Goal: Information Seeking & Learning: Learn about a topic

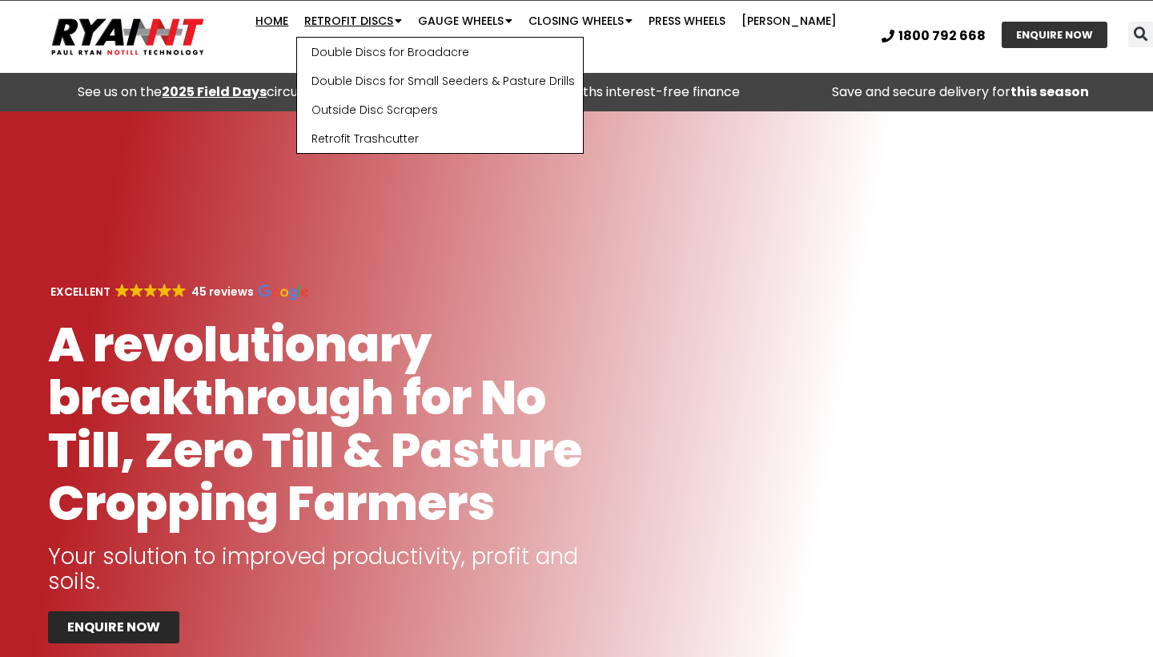
click at [358, 24] on link "Retrofit Discs" at bounding box center [353, 21] width 114 height 32
click at [352, 29] on link "Retrofit Discs" at bounding box center [353, 21] width 114 height 32
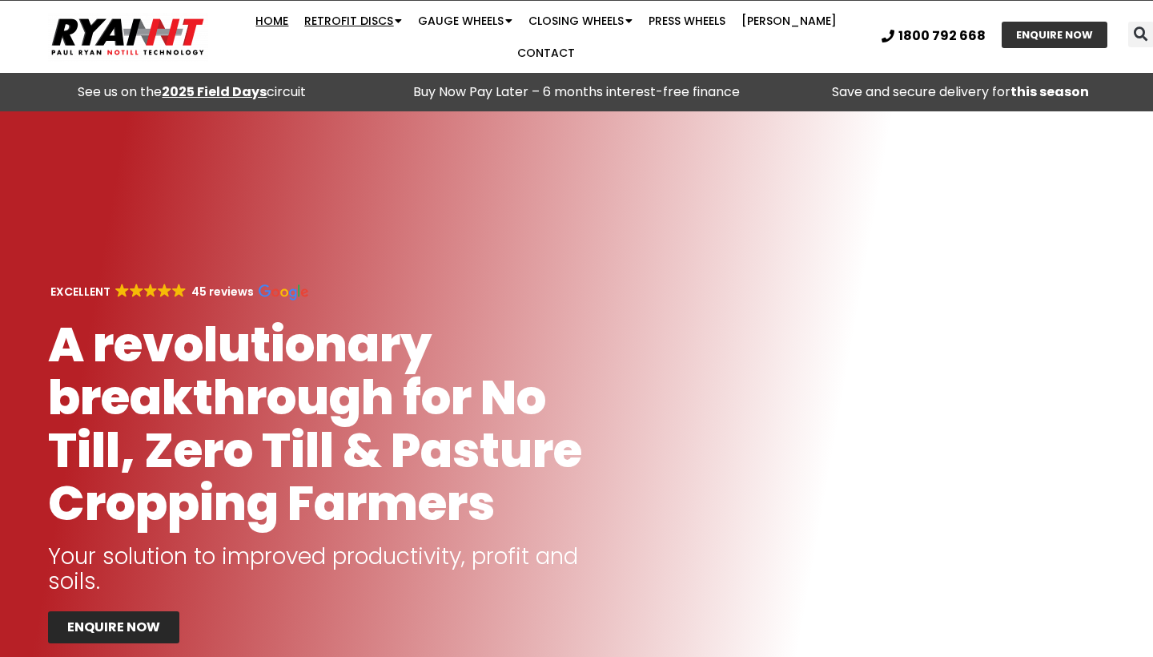
click at [352, 29] on link "Retrofit Discs" at bounding box center [353, 21] width 114 height 32
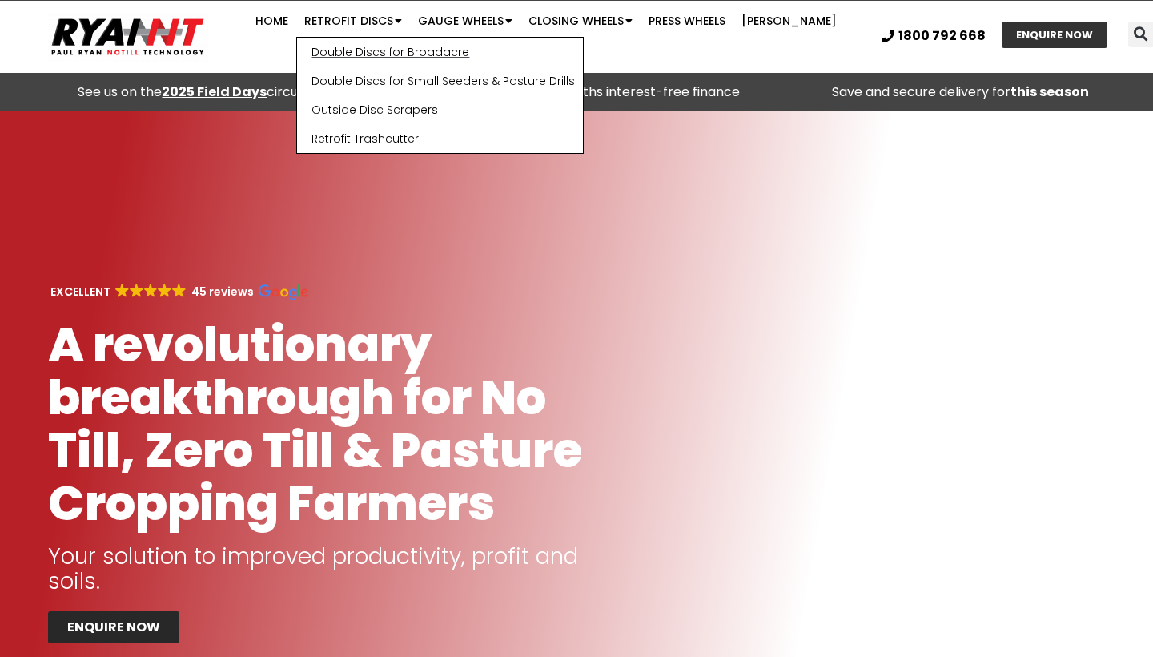
click at [356, 60] on link "Double Discs for Broadacre" at bounding box center [440, 52] width 286 height 29
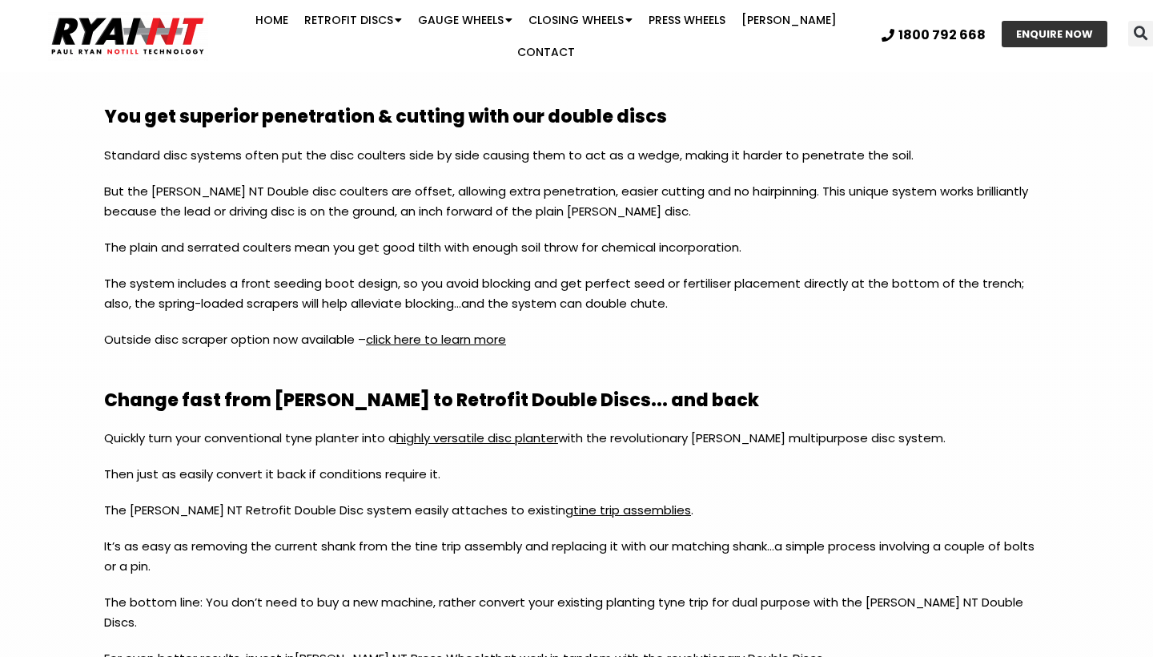
scroll to position [1549, 0]
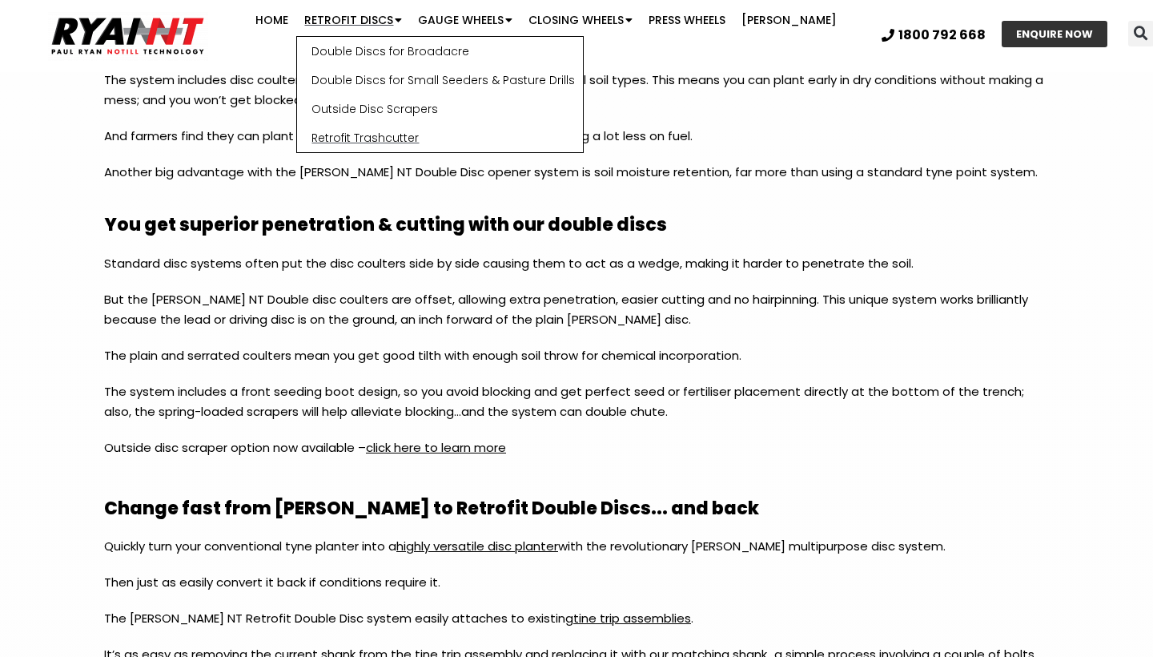
click at [352, 144] on link "Retrofit Trashcutter" at bounding box center [440, 137] width 286 height 29
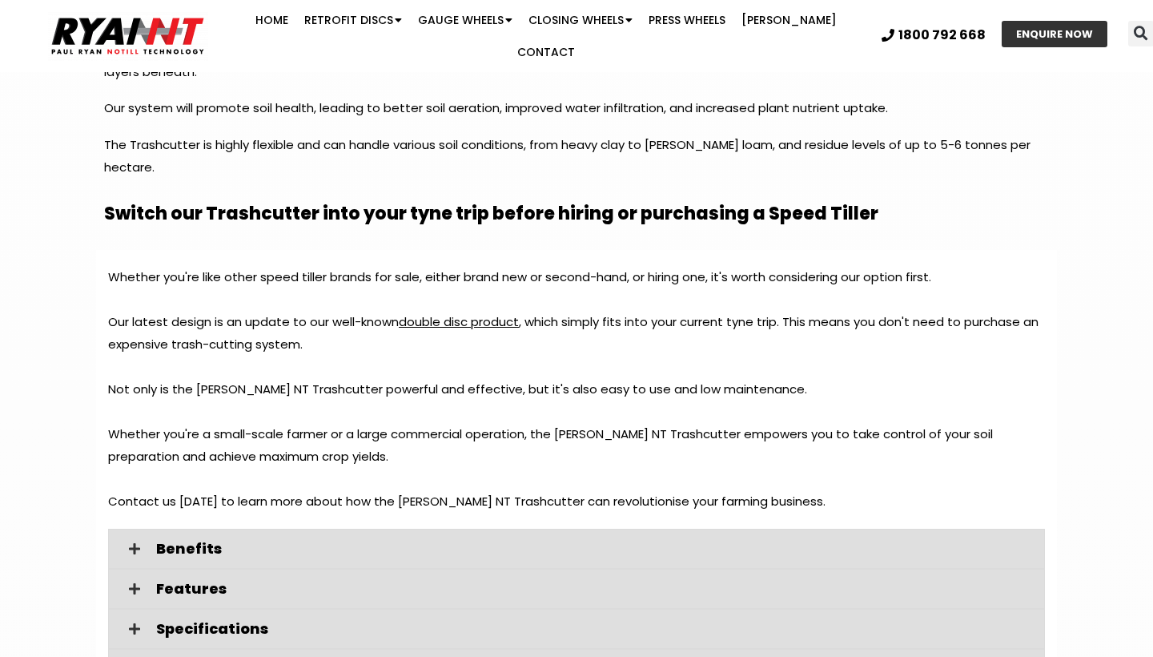
scroll to position [1584, 0]
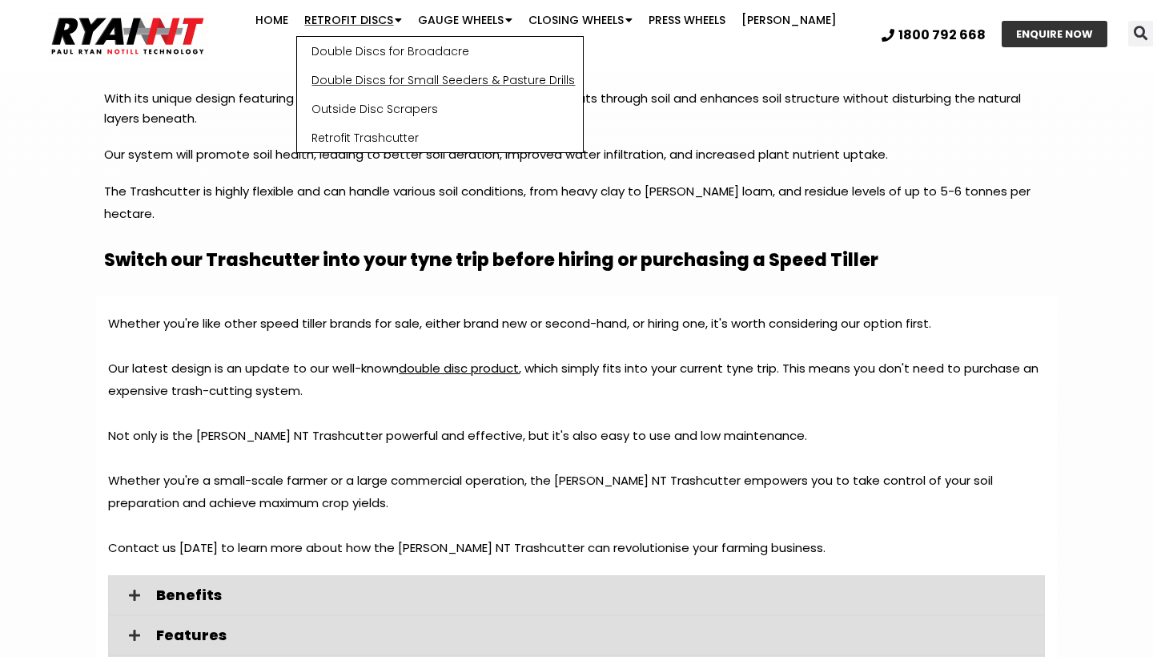
click at [368, 90] on link "Double Discs for Small Seeders & Pasture Drills" at bounding box center [440, 80] width 286 height 29
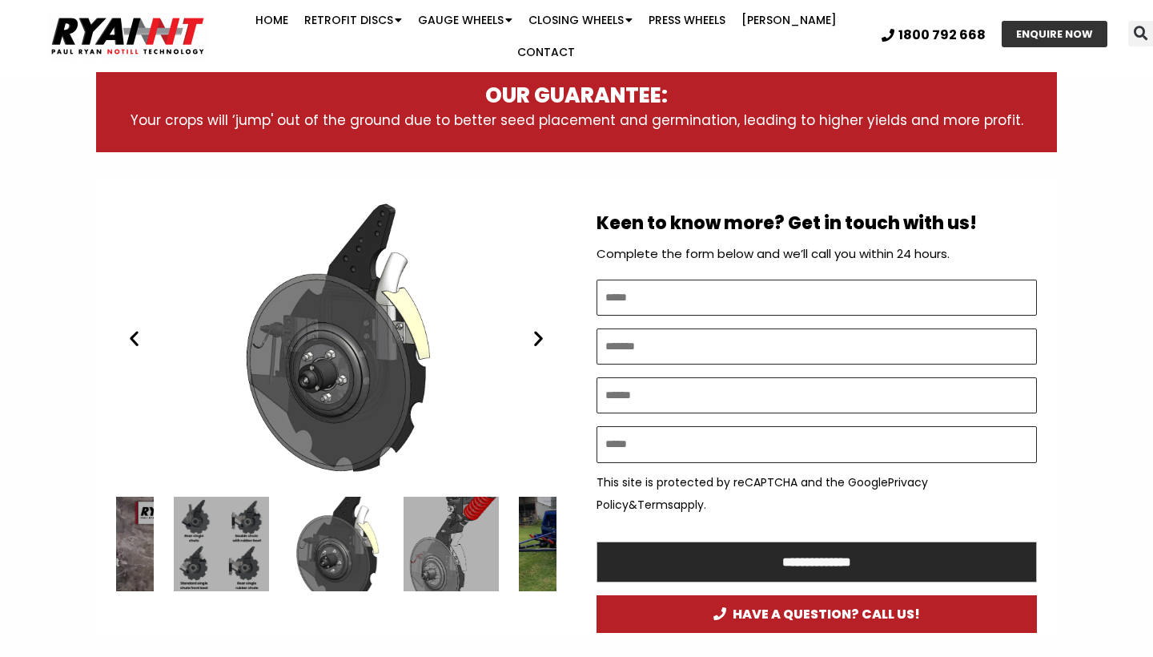
scroll to position [789, 0]
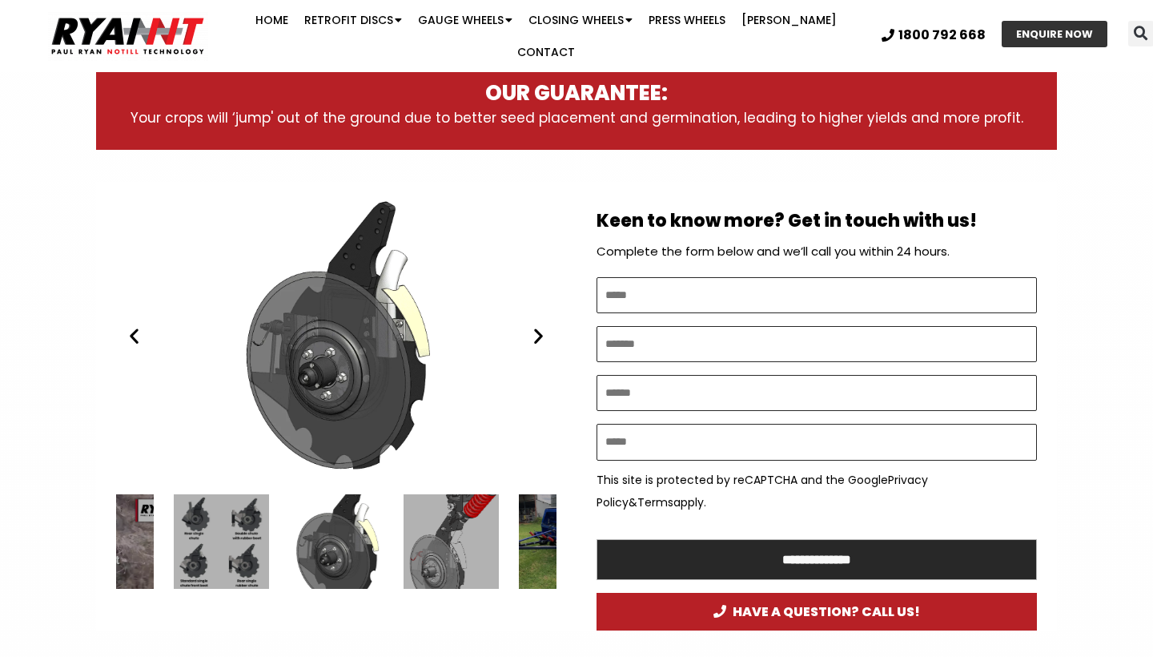
click at [534, 326] on icon "Next slide" at bounding box center [539, 336] width 20 height 20
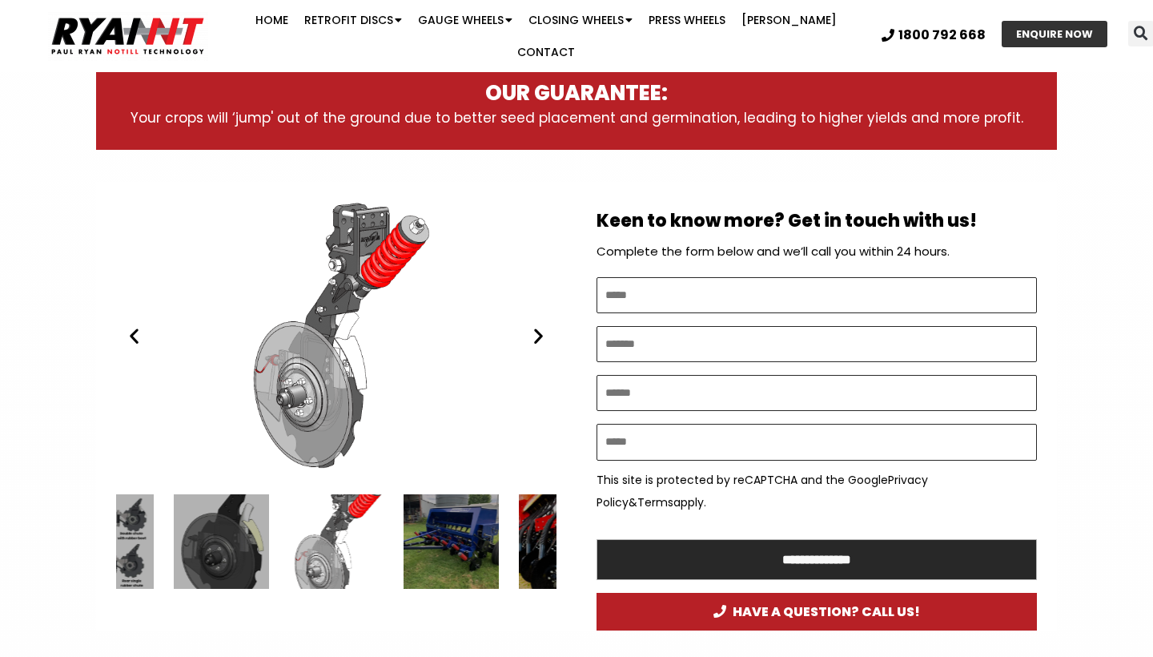
click at [534, 326] on icon "Next slide" at bounding box center [539, 336] width 20 height 20
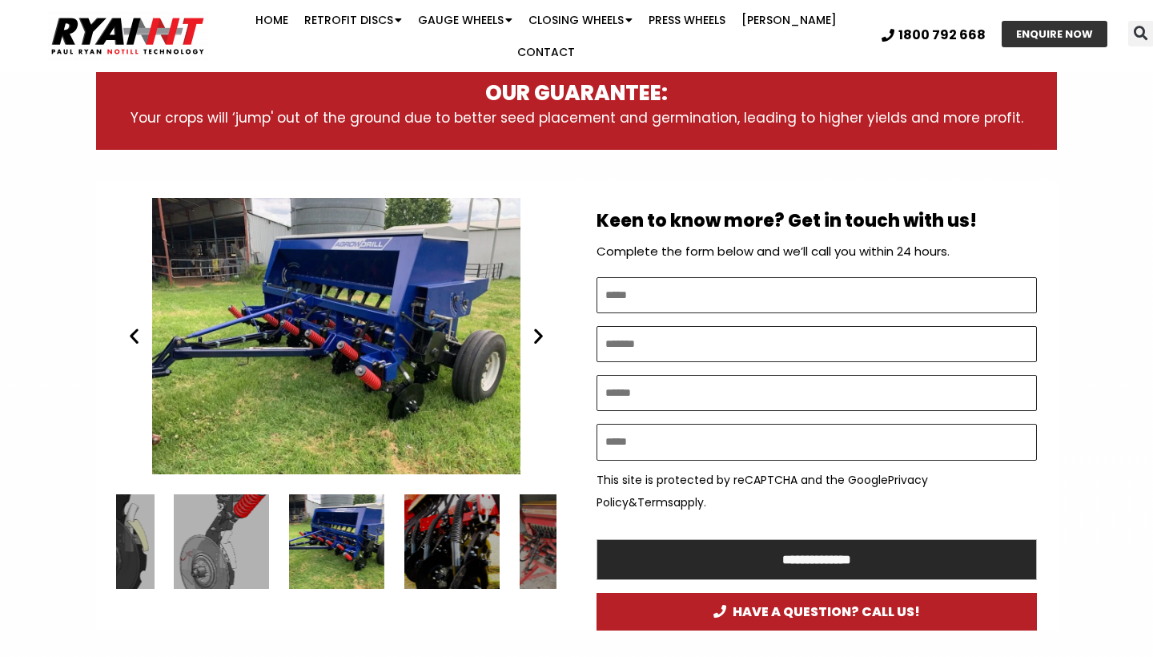
click at [534, 326] on icon "Next slide" at bounding box center [539, 336] width 20 height 20
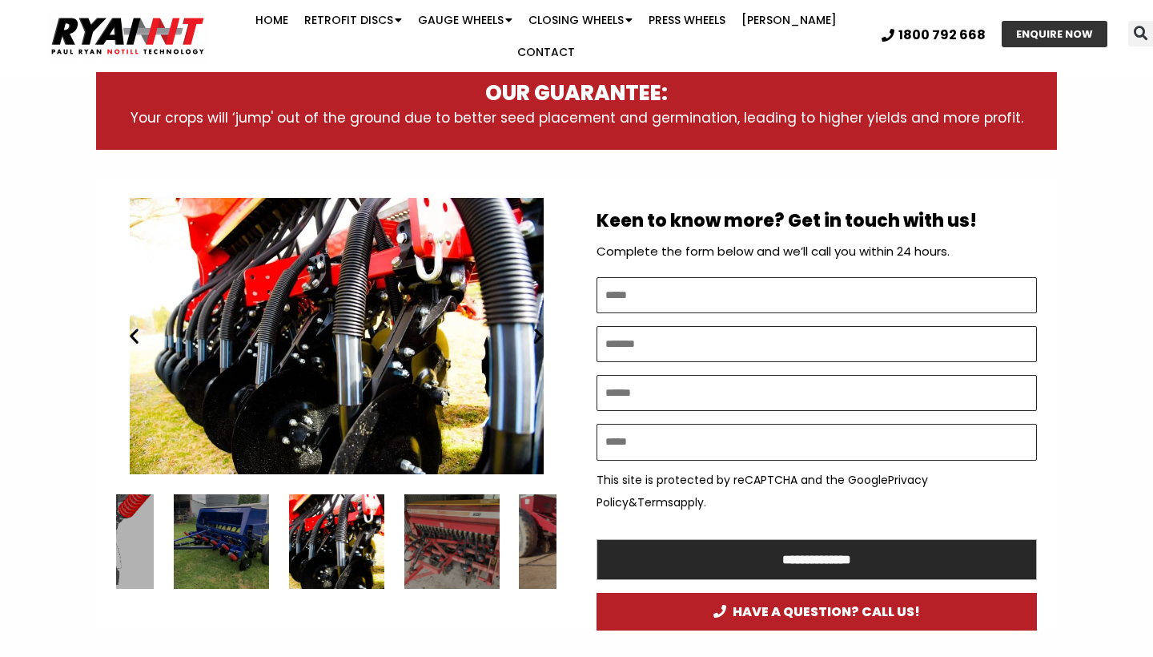
click at [537, 326] on icon "Next slide" at bounding box center [539, 336] width 20 height 20
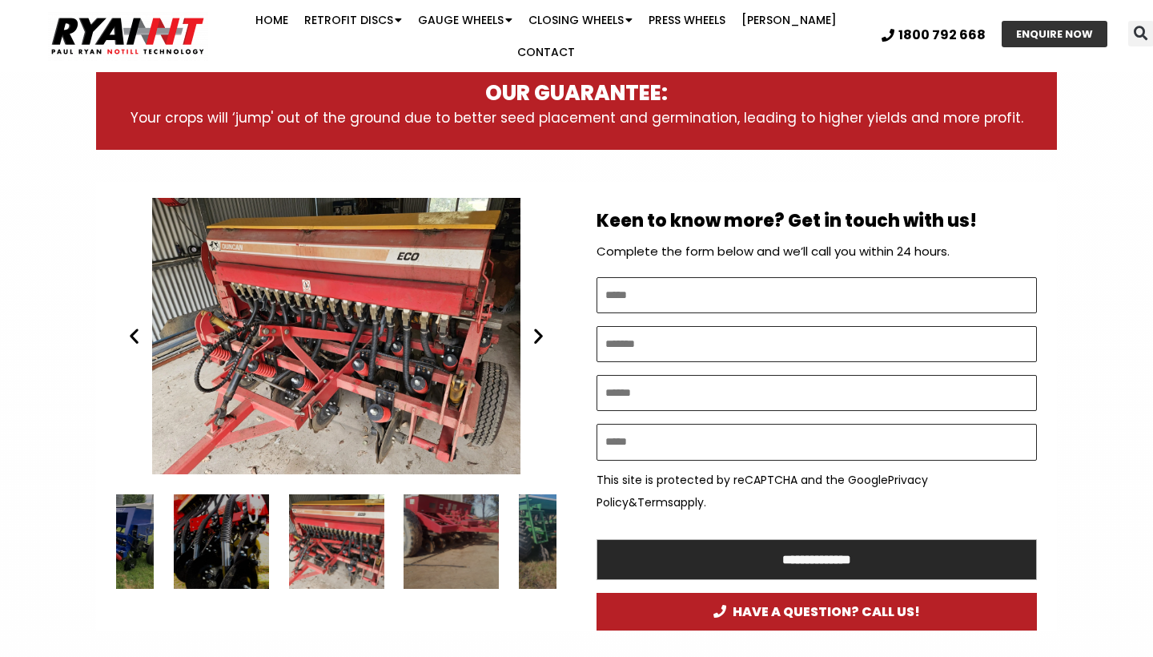
click at [537, 326] on icon "Next slide" at bounding box center [539, 336] width 20 height 20
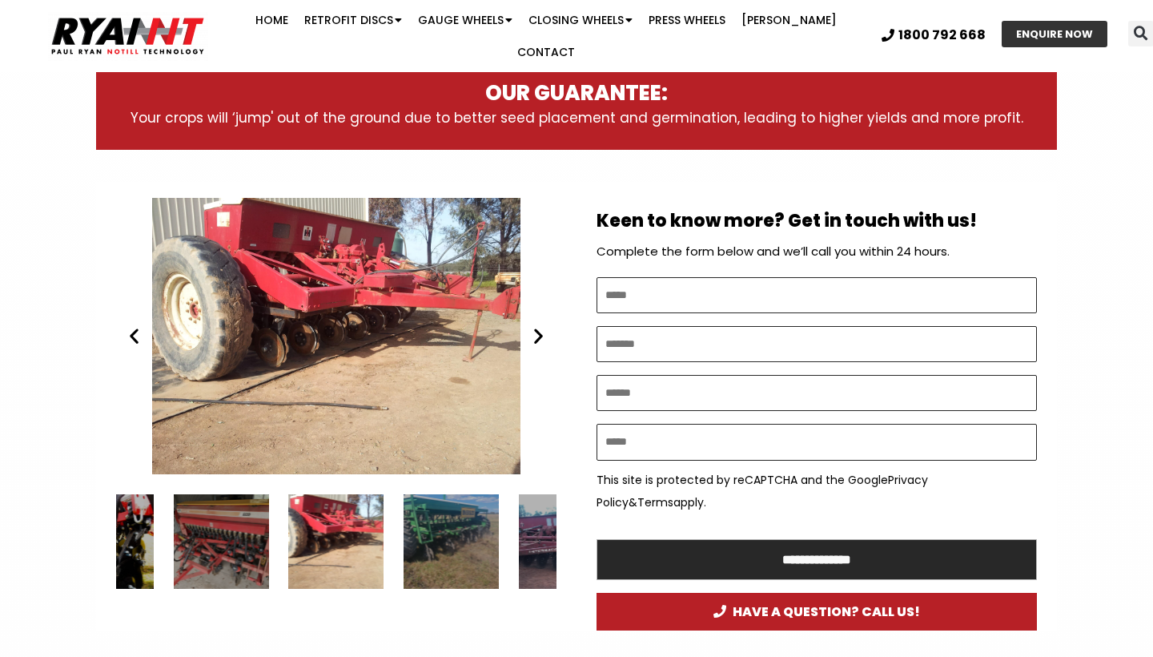
click at [537, 326] on icon "Next slide" at bounding box center [539, 336] width 20 height 20
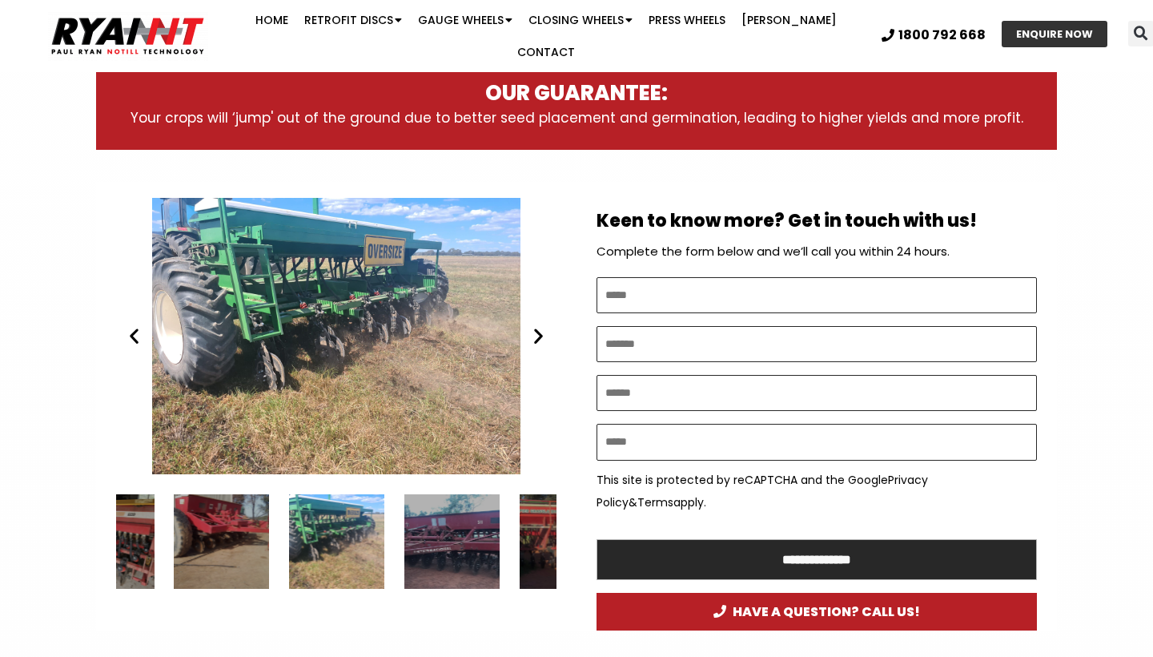
click at [537, 326] on icon "Next slide" at bounding box center [539, 336] width 20 height 20
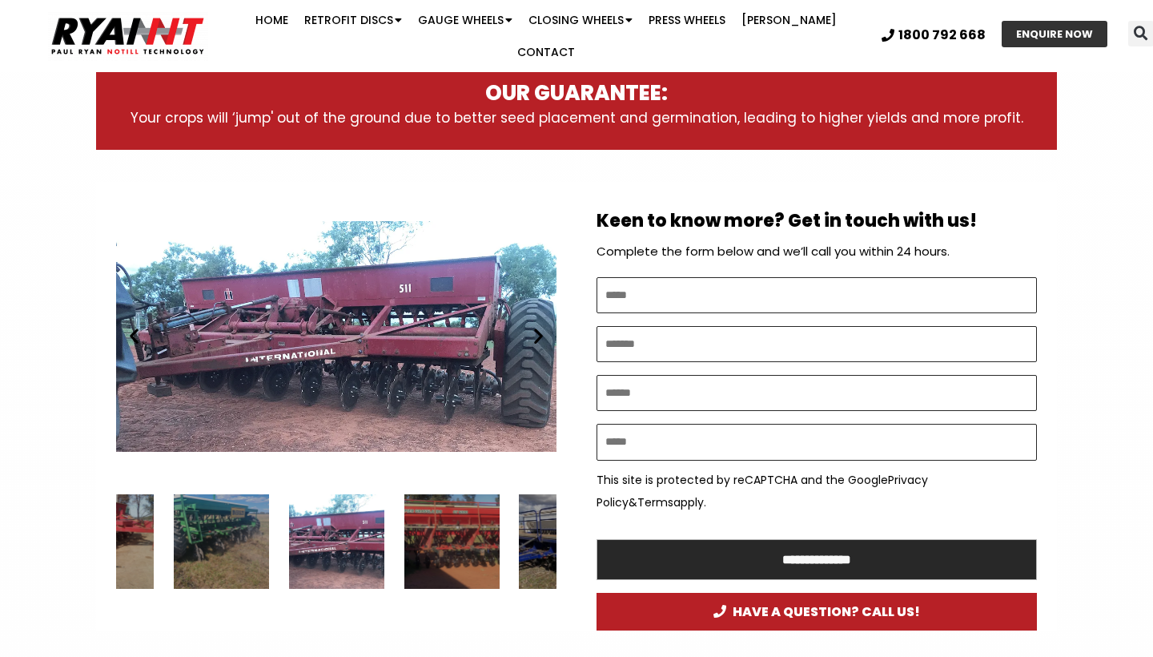
click at [537, 326] on icon "Next slide" at bounding box center [539, 336] width 20 height 20
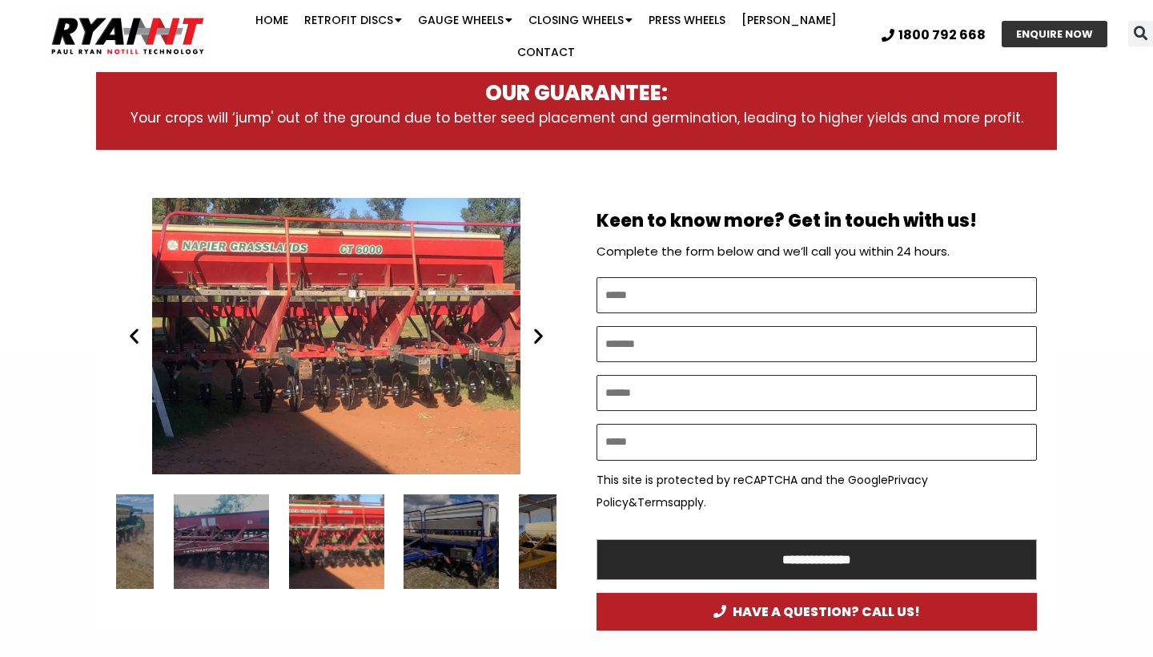
click at [537, 326] on icon "Next slide" at bounding box center [539, 336] width 20 height 20
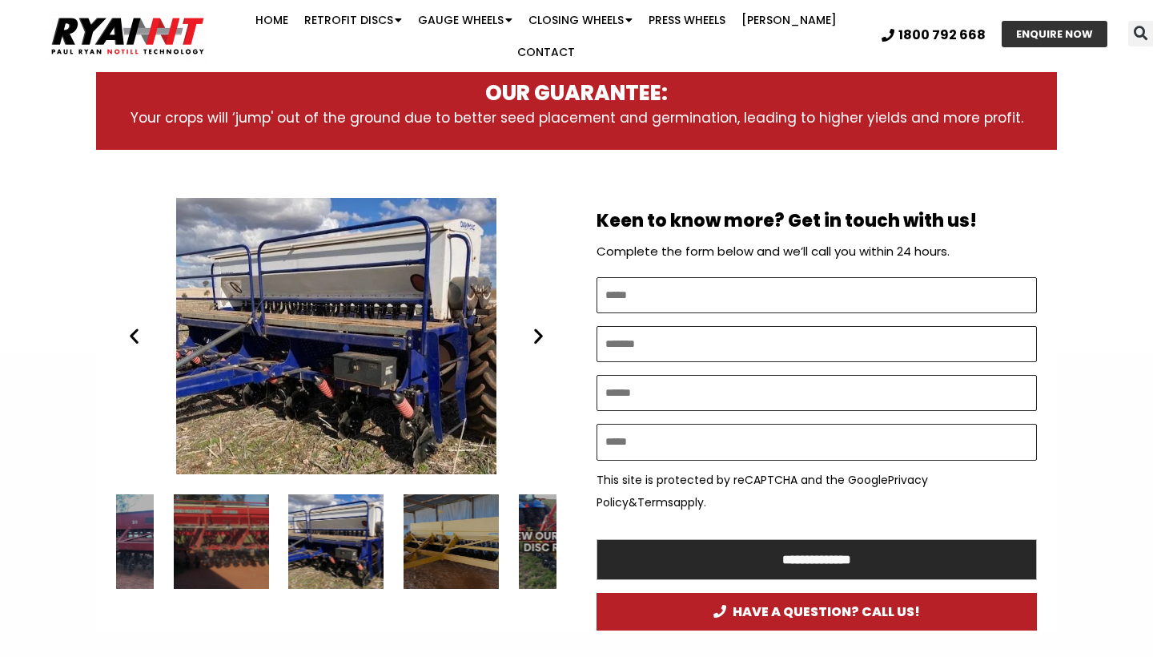
click at [537, 326] on icon "Next slide" at bounding box center [539, 336] width 20 height 20
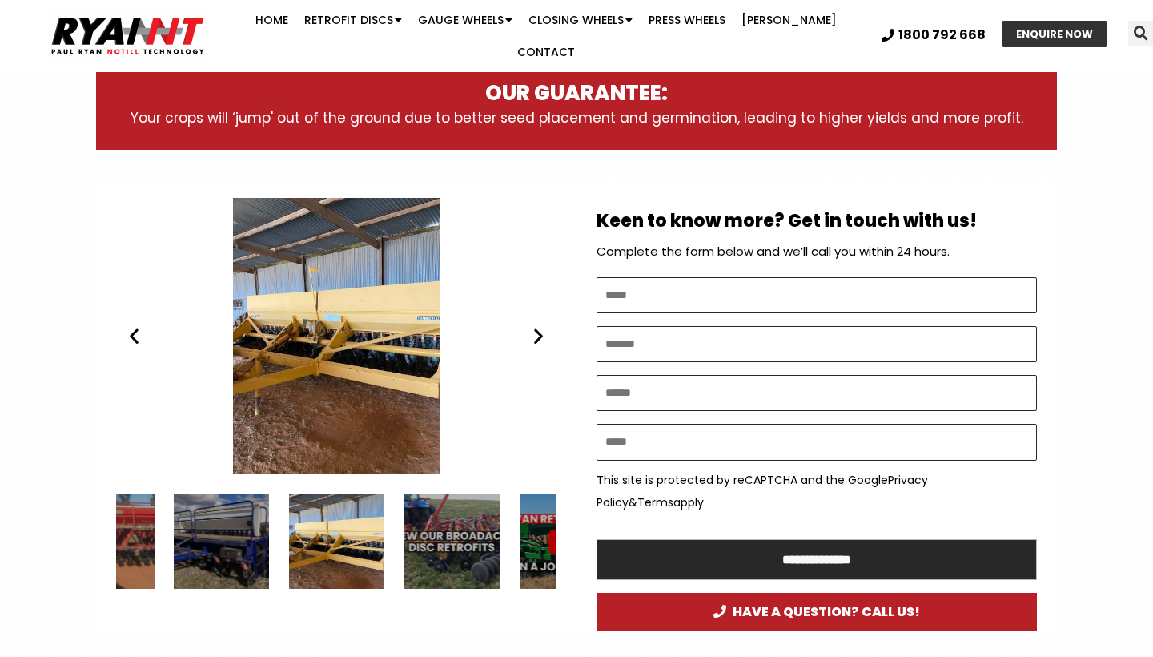
click at [537, 326] on icon "Next slide" at bounding box center [539, 336] width 20 height 20
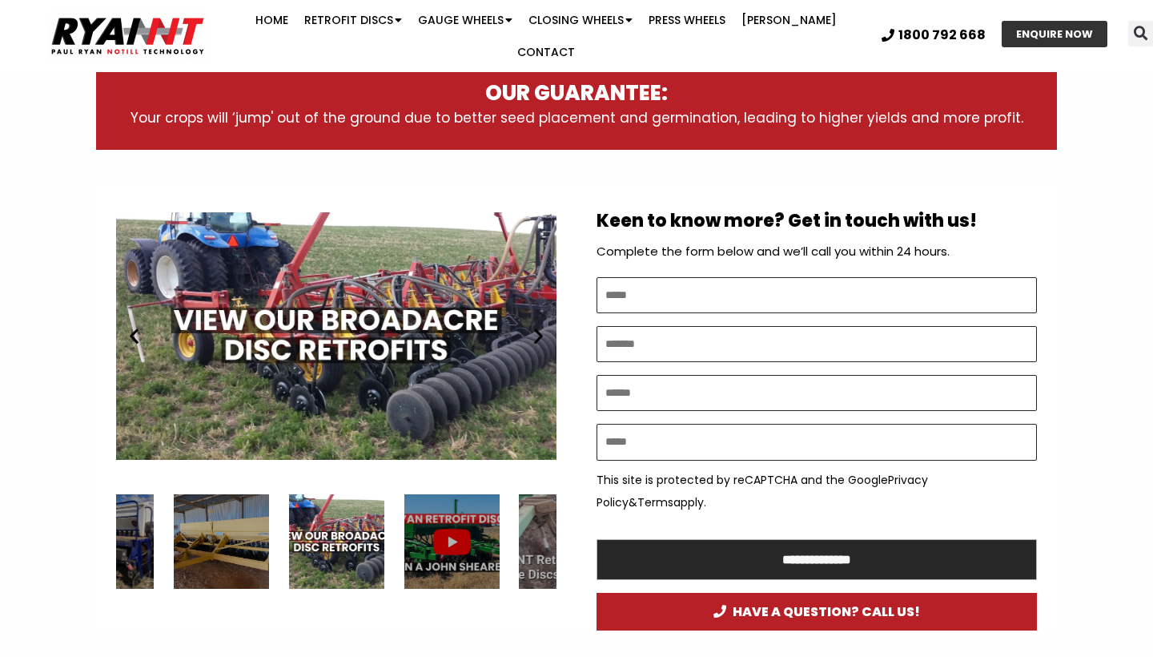
click at [537, 326] on icon "Next slide" at bounding box center [539, 336] width 20 height 20
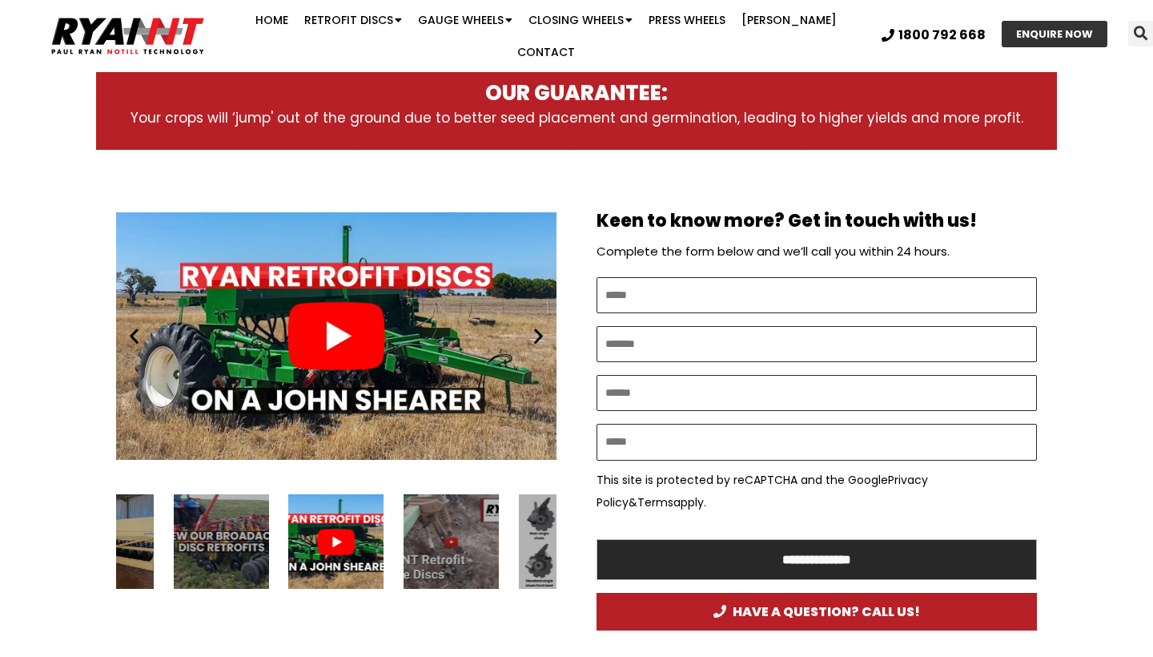
click at [537, 326] on icon "Next slide" at bounding box center [539, 336] width 20 height 20
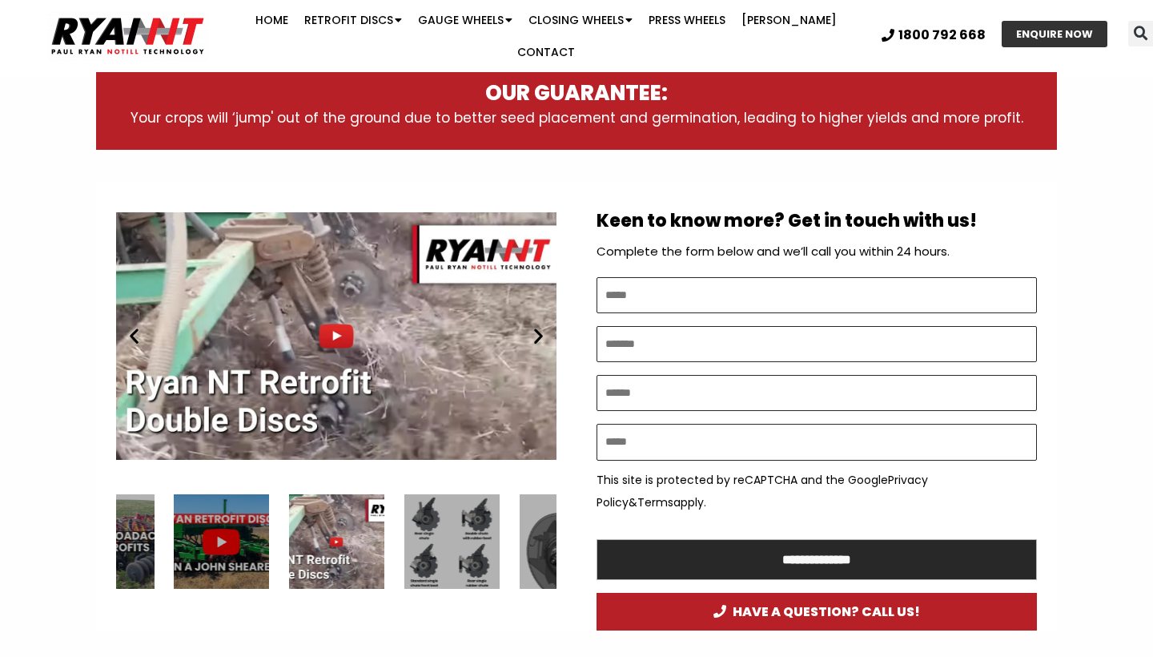
click at [537, 326] on icon "Next slide" at bounding box center [539, 336] width 20 height 20
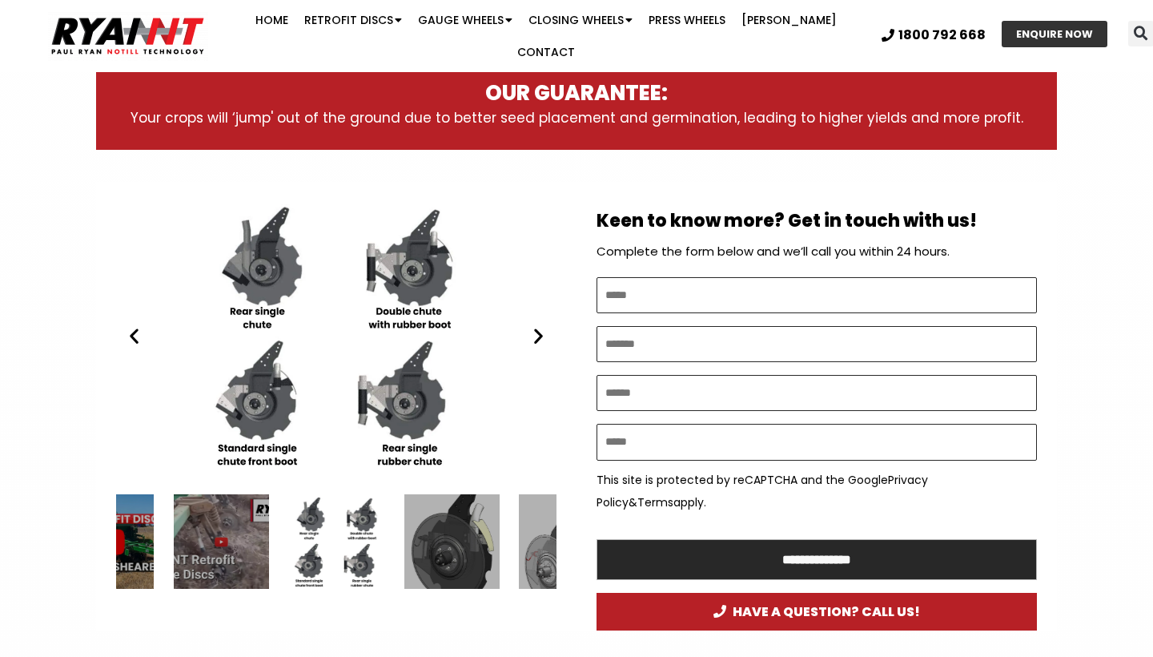
click at [537, 326] on icon "Next slide" at bounding box center [539, 336] width 20 height 20
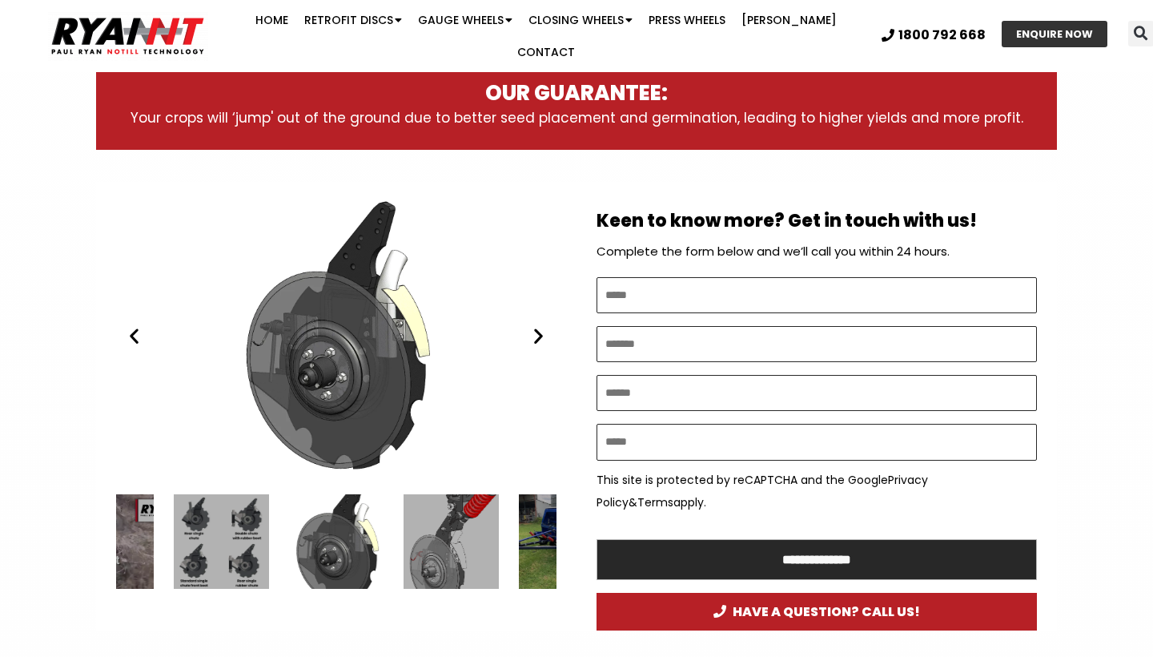
click at [147, 321] on div "Ryan NT (RFM NT) double disc 2020" at bounding box center [336, 336] width 440 height 276
click at [136, 326] on icon "Previous slide" at bounding box center [134, 336] width 20 height 20
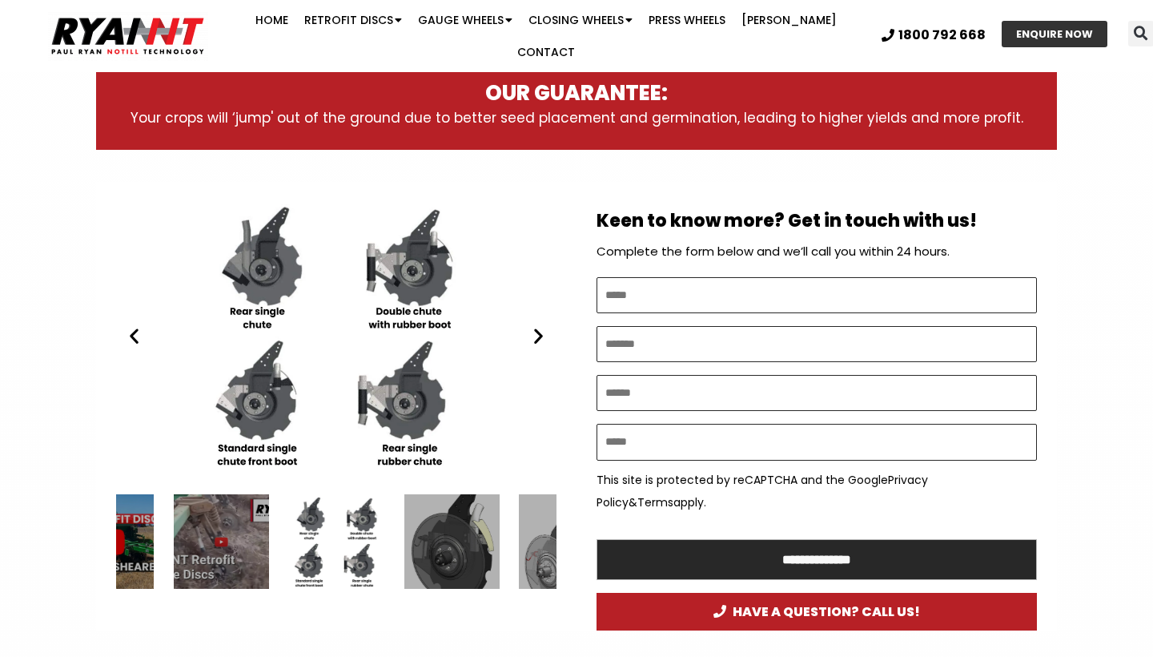
click at [540, 326] on icon "Next slide" at bounding box center [539, 336] width 20 height 20
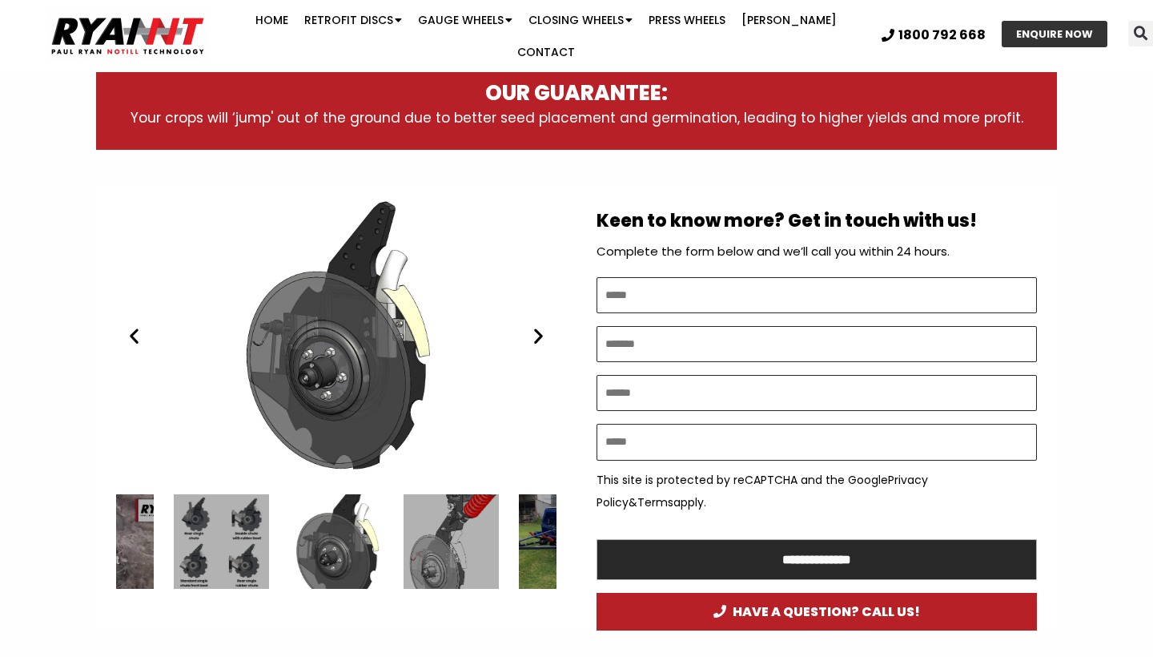
click at [537, 326] on icon "Next slide" at bounding box center [539, 336] width 20 height 20
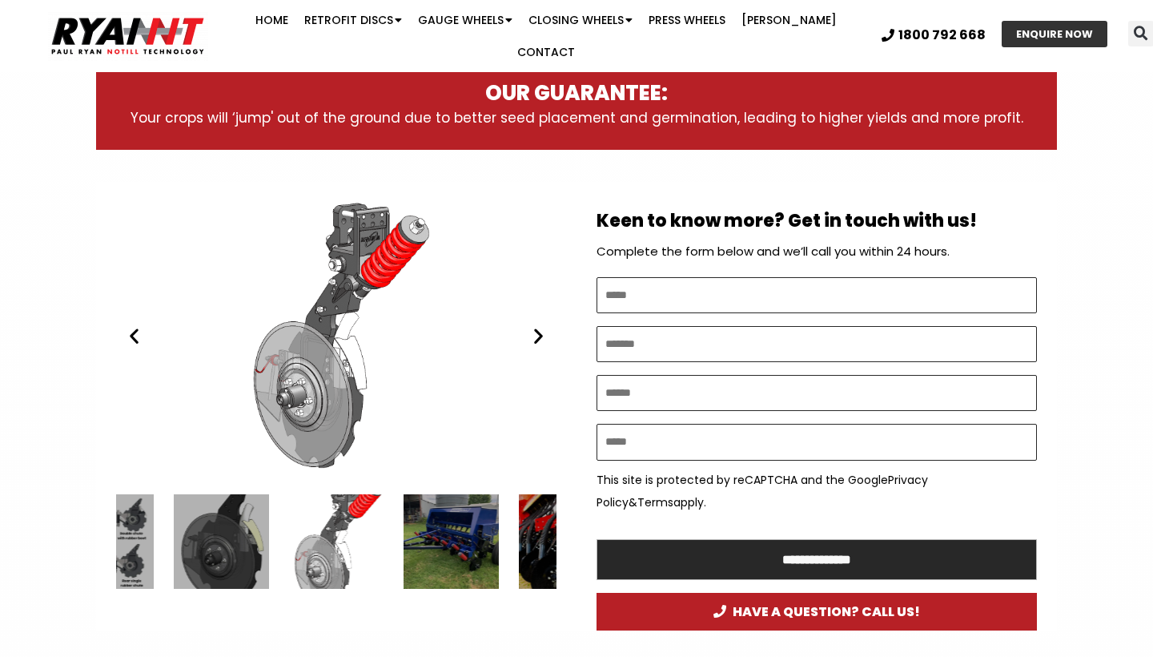
click at [537, 326] on icon "Next slide" at bounding box center [539, 336] width 20 height 20
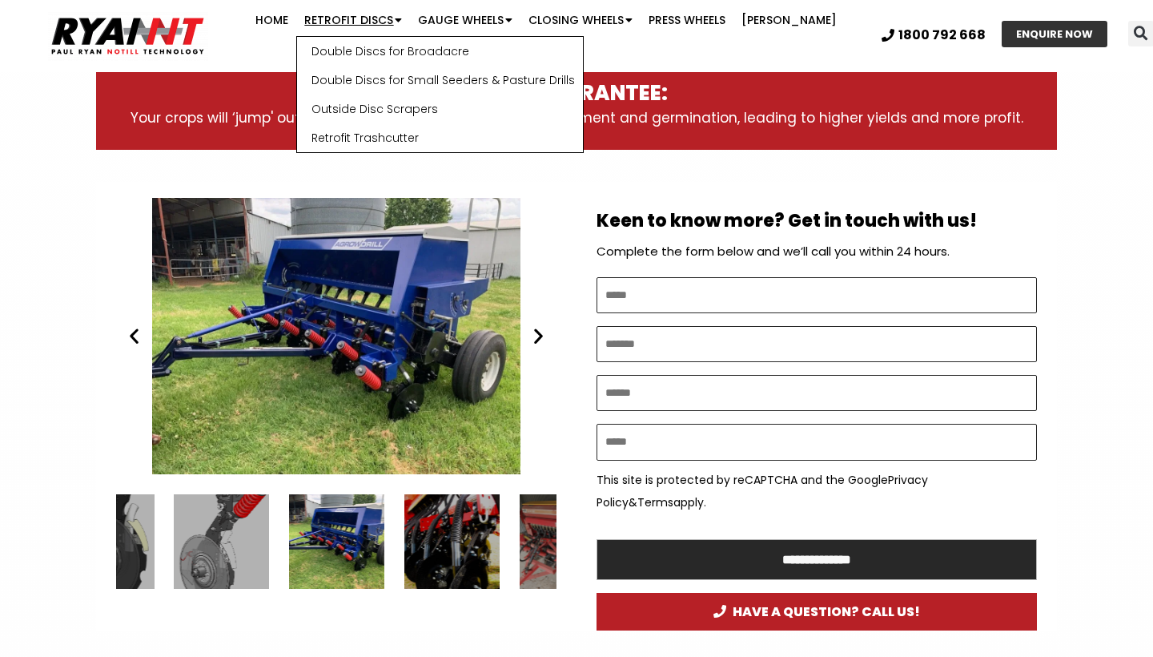
click at [384, 30] on link "Retrofit Discs" at bounding box center [353, 20] width 114 height 32
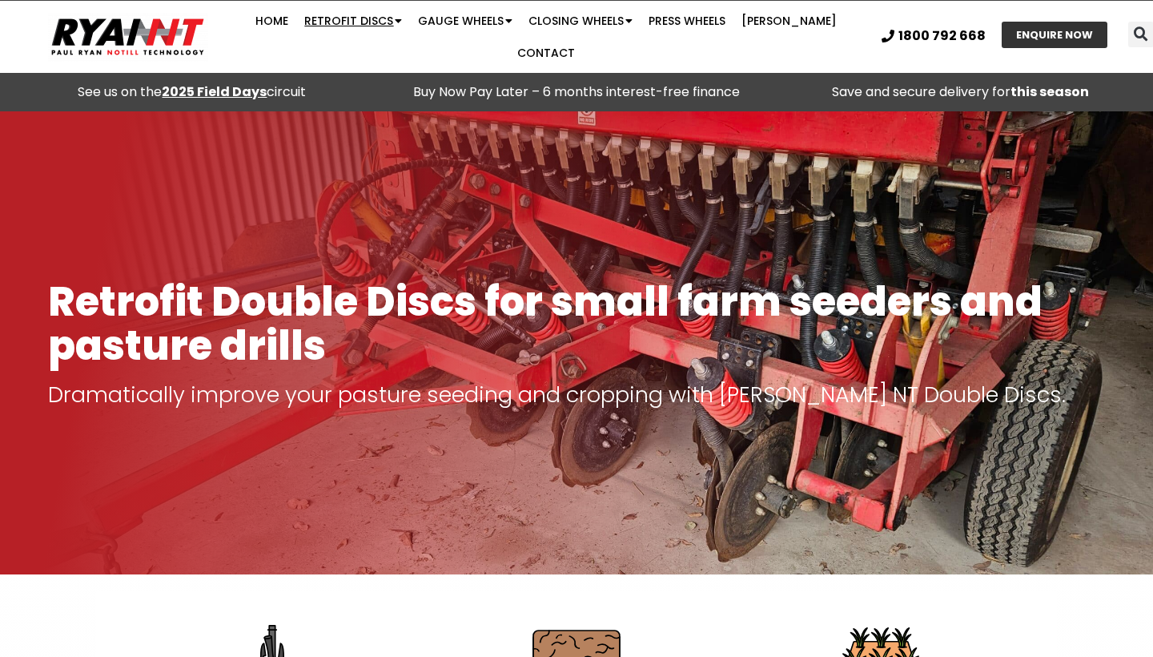
click at [393, 26] on span "Menu" at bounding box center [397, 20] width 9 height 27
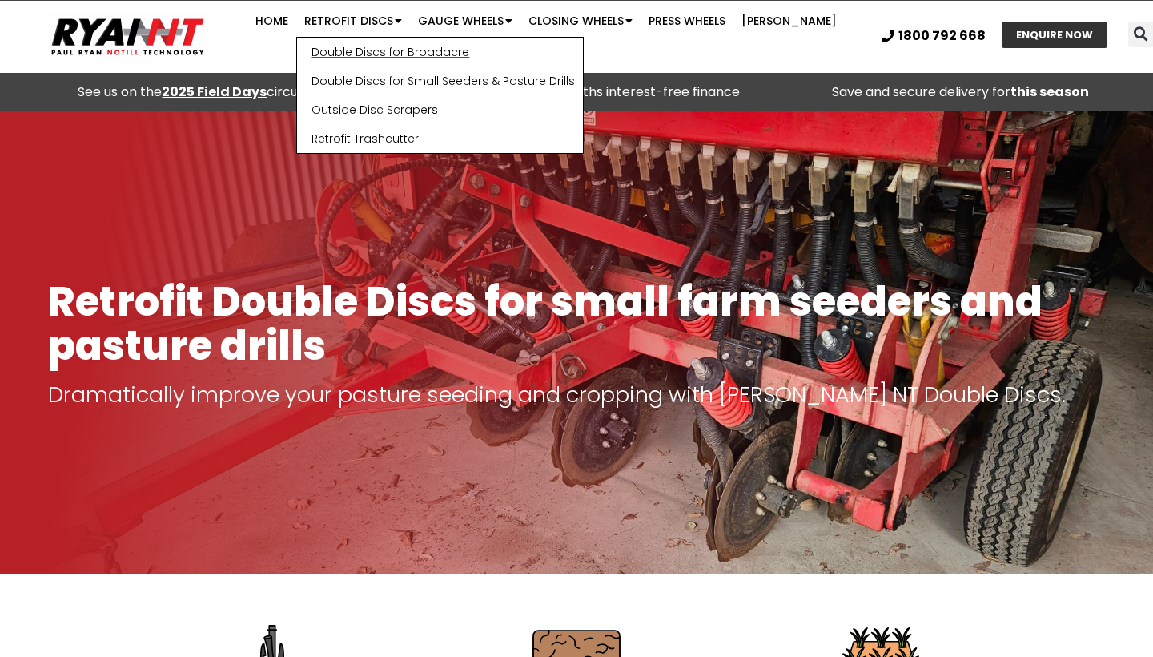
click at [377, 62] on link "Double Discs for Broadacre" at bounding box center [440, 52] width 286 height 29
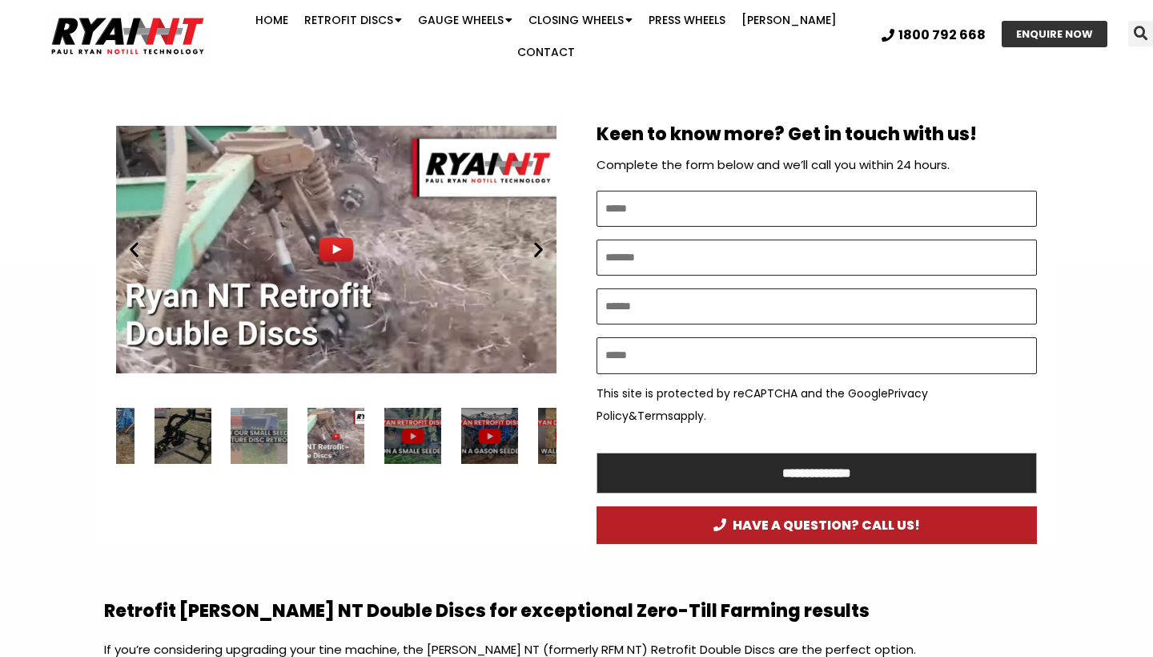
scroll to position [810, 0]
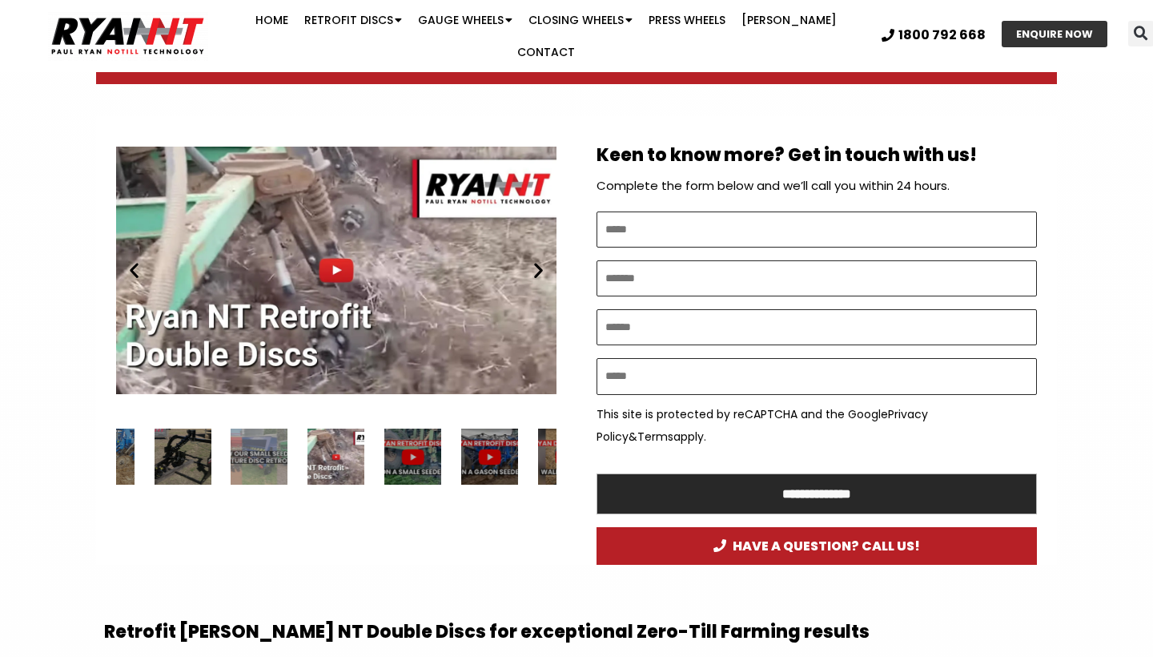
click at [534, 260] on icon "Next slide" at bounding box center [539, 270] width 20 height 20
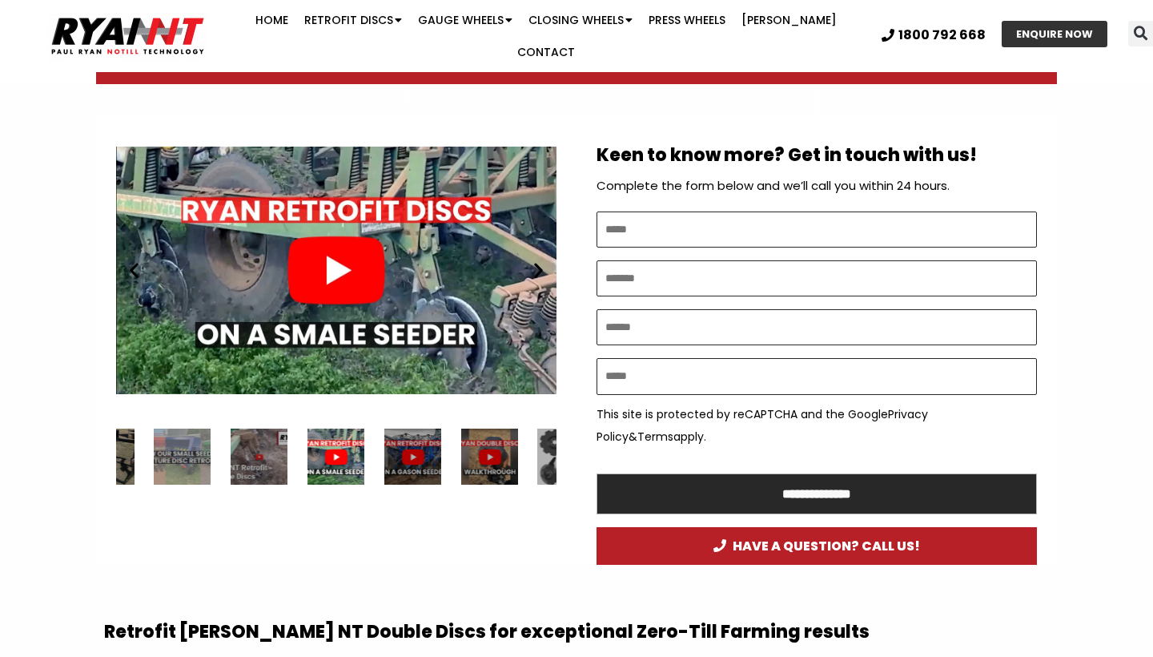
click at [534, 260] on icon "Next slide" at bounding box center [539, 270] width 20 height 20
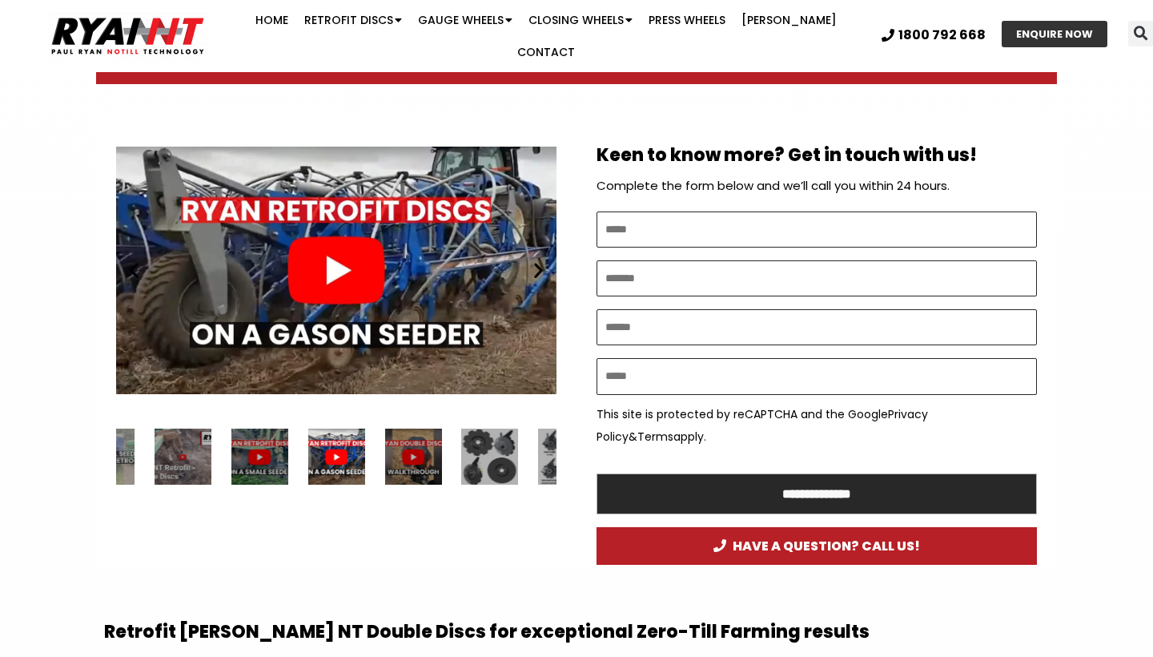
click at [534, 260] on icon "Next slide" at bounding box center [539, 270] width 20 height 20
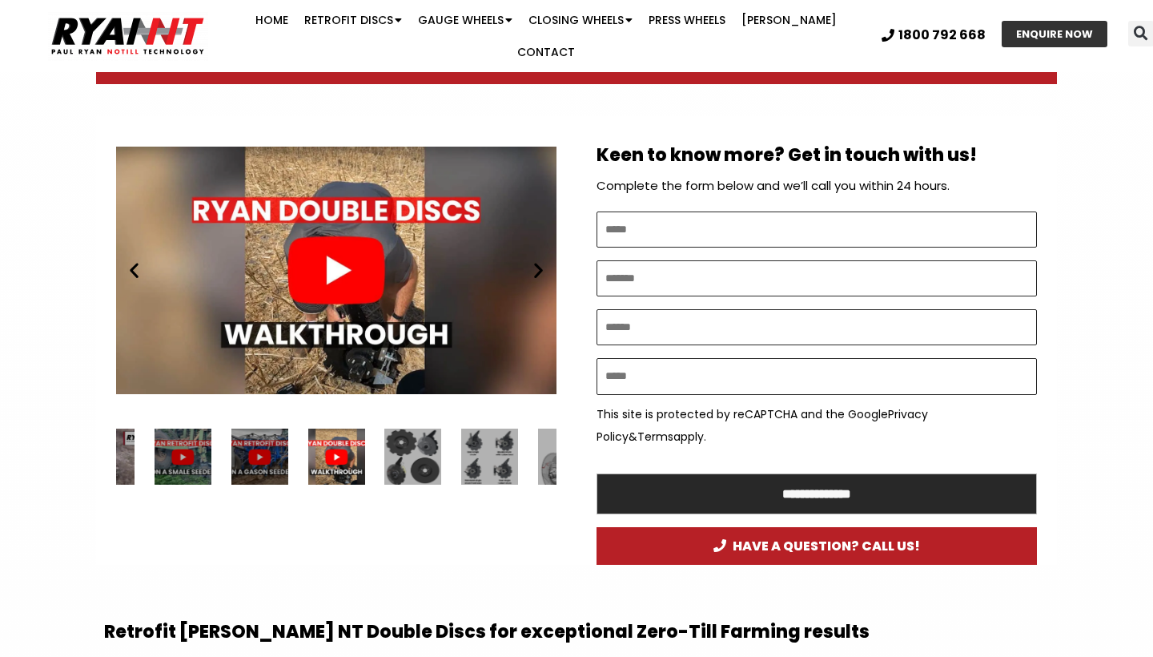
click at [534, 260] on icon "Next slide" at bounding box center [539, 270] width 20 height 20
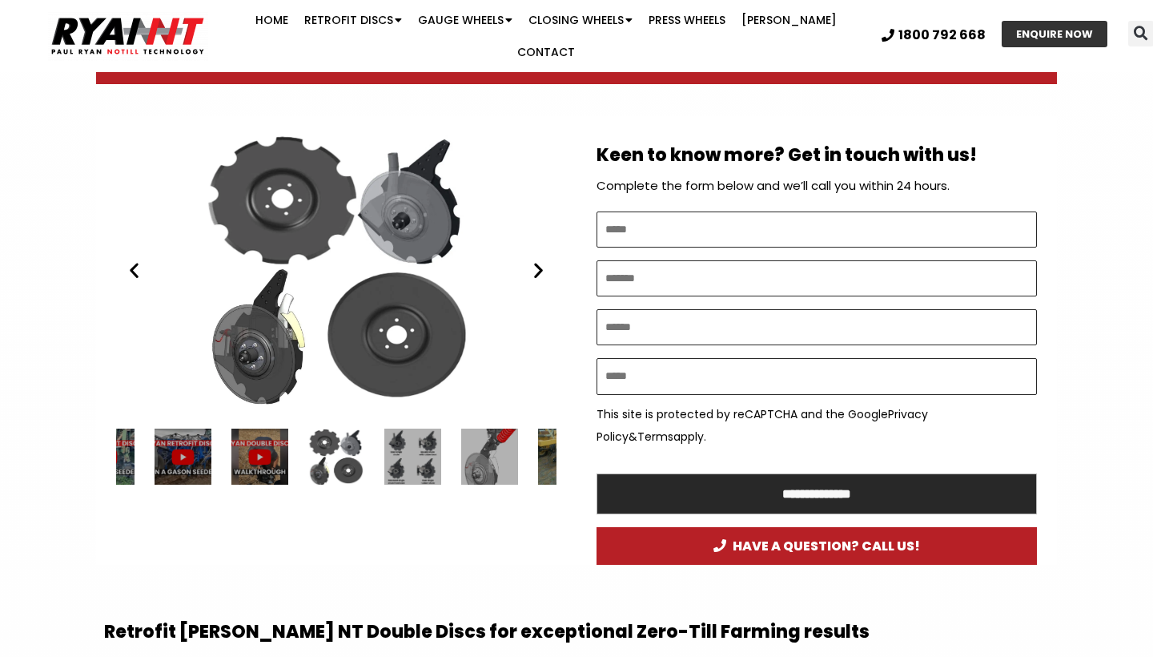
click at [534, 260] on icon "Next slide" at bounding box center [539, 270] width 20 height 20
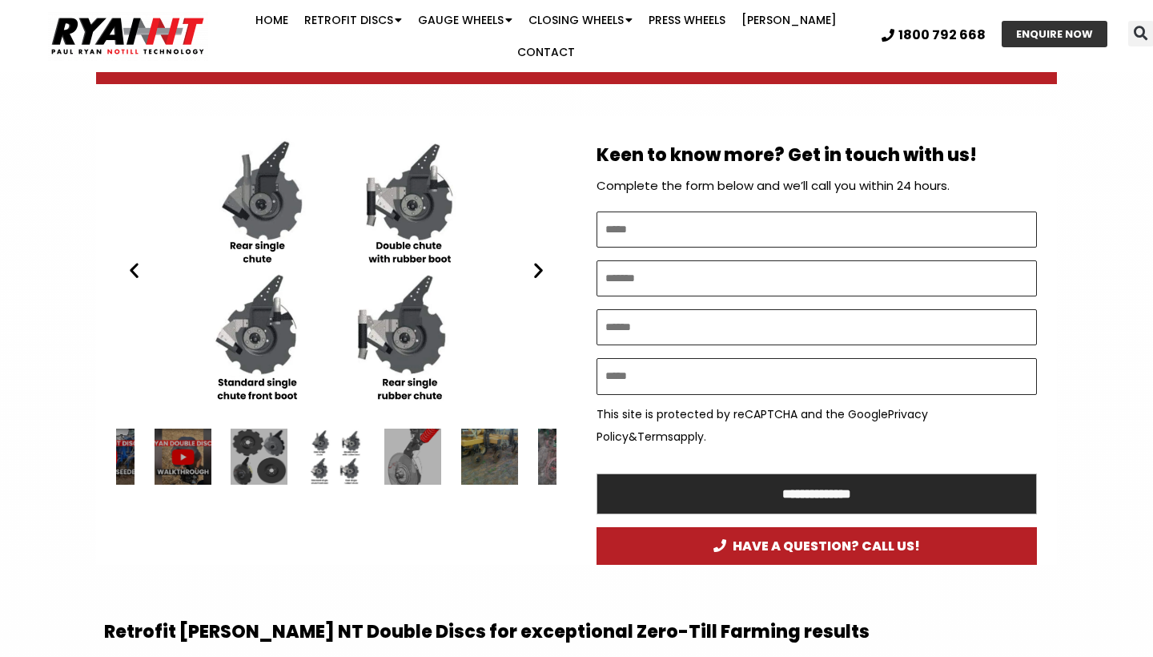
click at [534, 260] on icon "Next slide" at bounding box center [539, 270] width 20 height 20
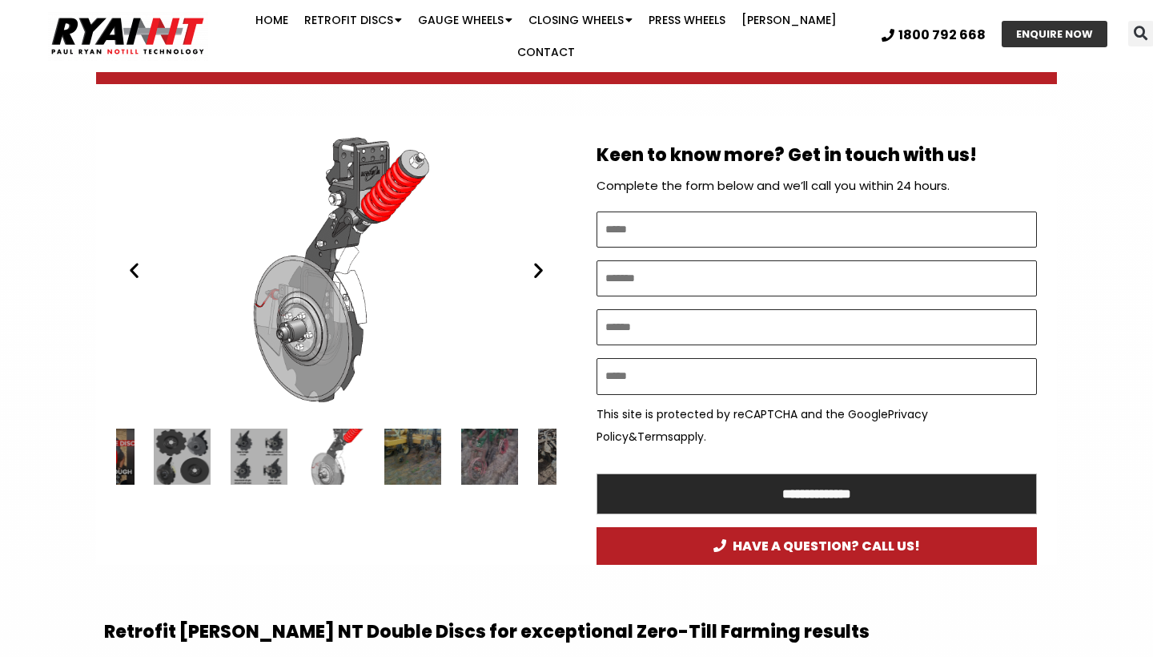
click at [534, 260] on icon "Next slide" at bounding box center [539, 270] width 20 height 20
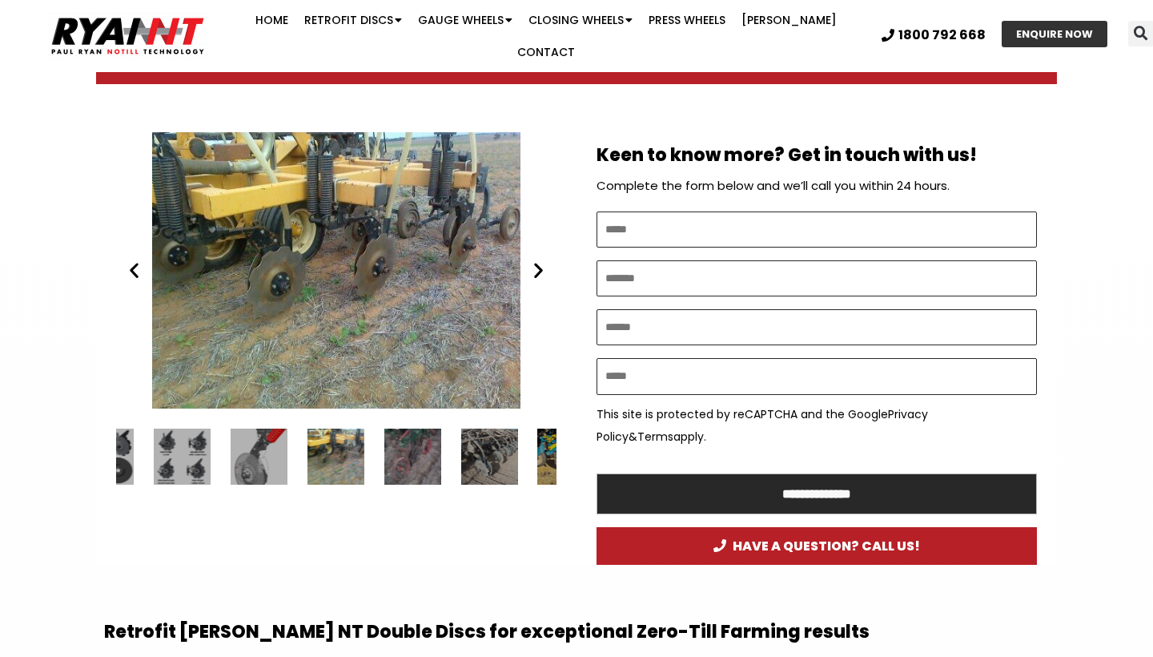
click at [534, 260] on icon "Next slide" at bounding box center [539, 270] width 20 height 20
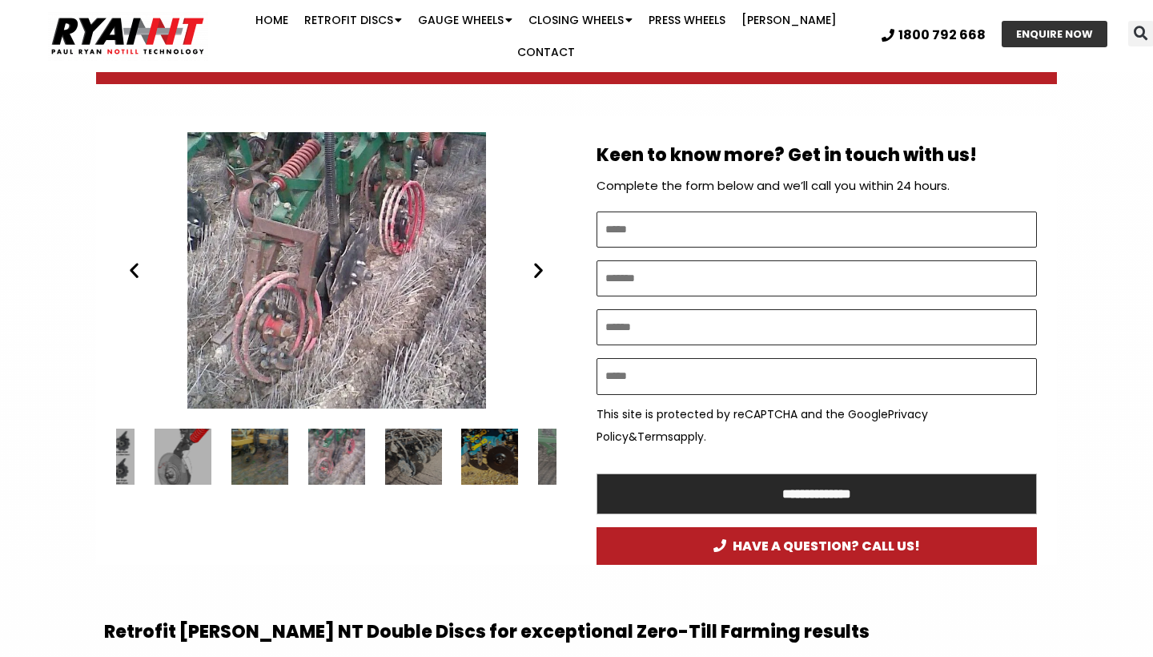
click at [534, 260] on icon "Next slide" at bounding box center [539, 270] width 20 height 20
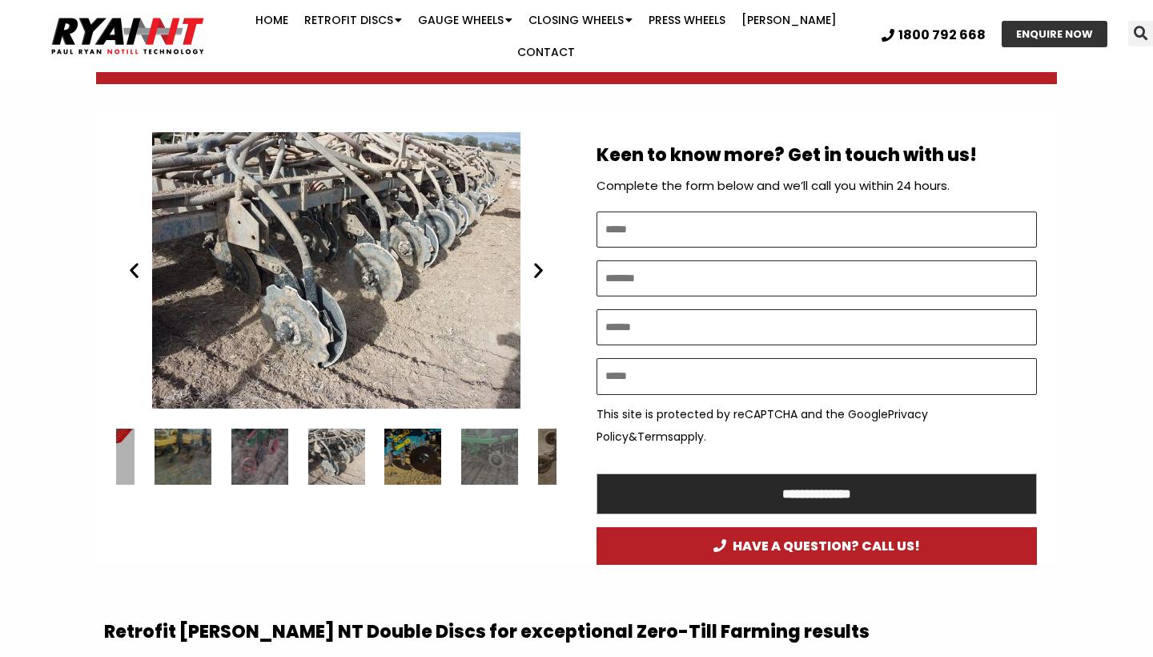
click at [534, 260] on icon "Next slide" at bounding box center [539, 270] width 20 height 20
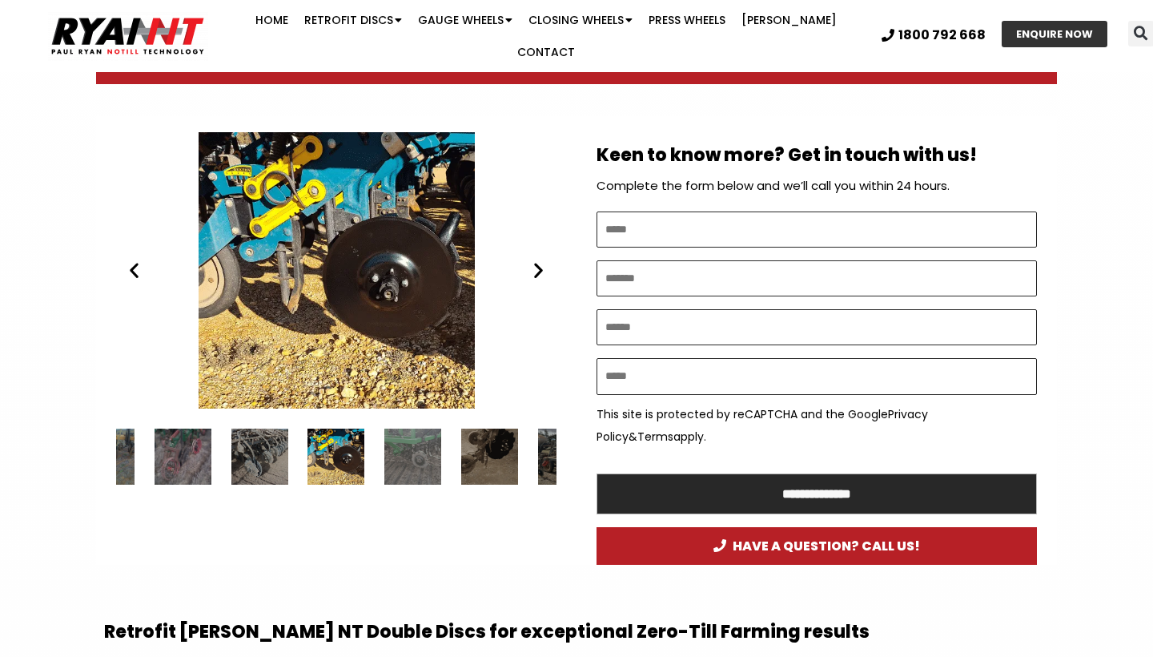
click at [534, 260] on icon "Next slide" at bounding box center [539, 270] width 20 height 20
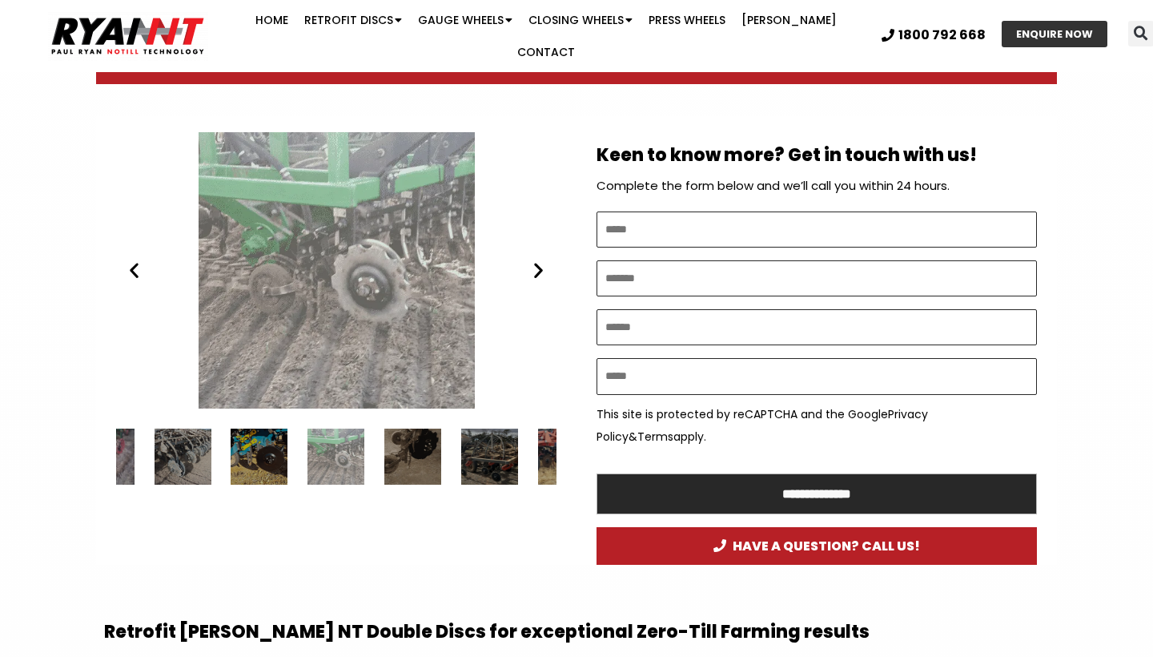
click at [534, 260] on icon "Next slide" at bounding box center [539, 270] width 20 height 20
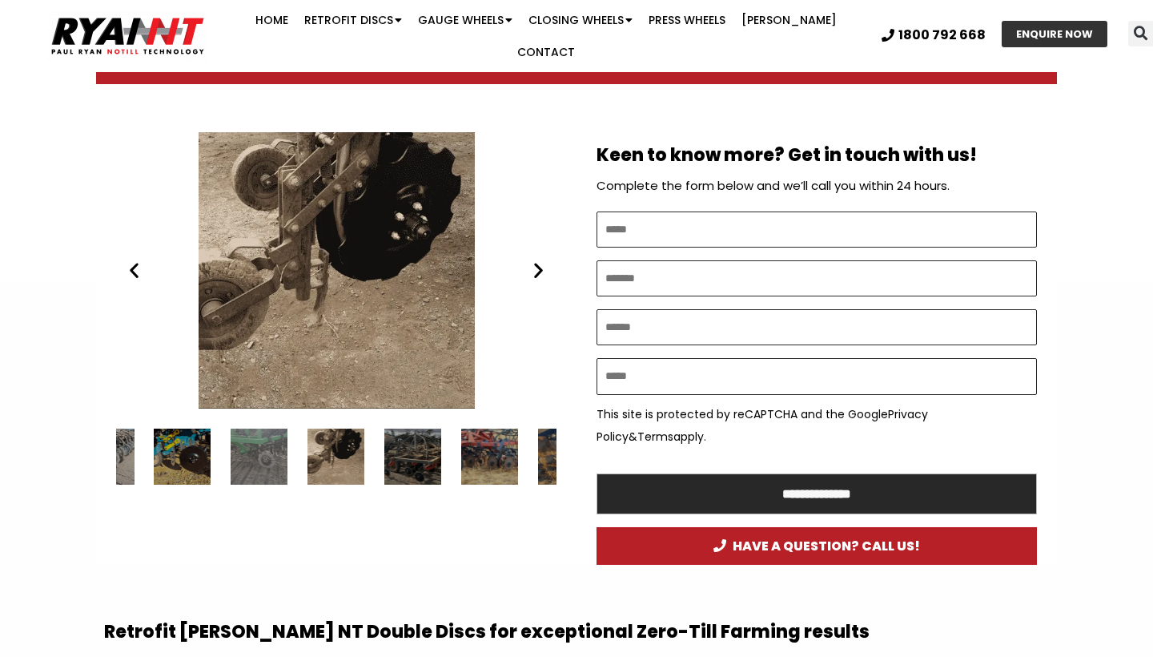
click at [534, 260] on icon "Next slide" at bounding box center [539, 270] width 20 height 20
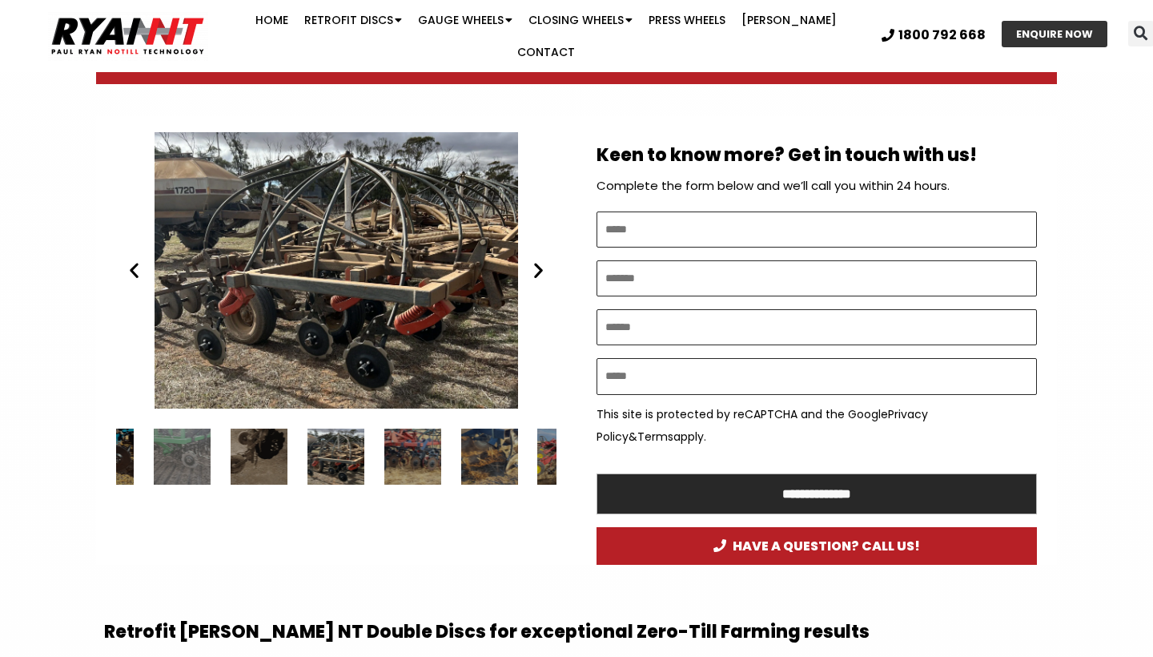
click at [534, 260] on icon "Next slide" at bounding box center [539, 270] width 20 height 20
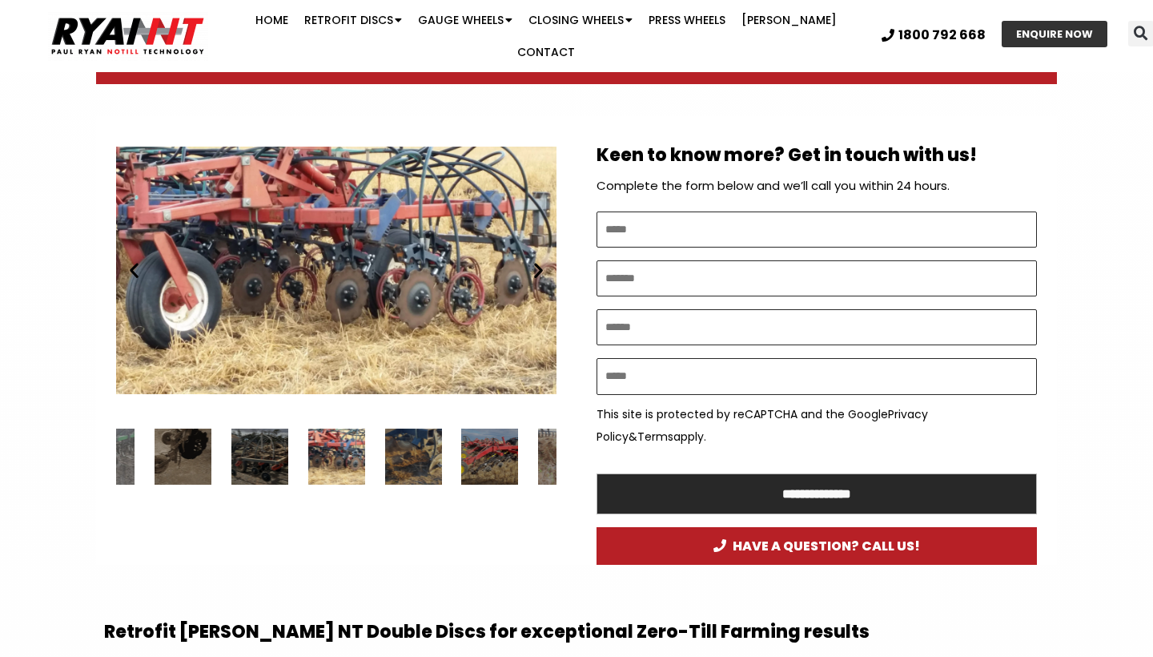
click at [534, 260] on icon "Next slide" at bounding box center [539, 270] width 20 height 20
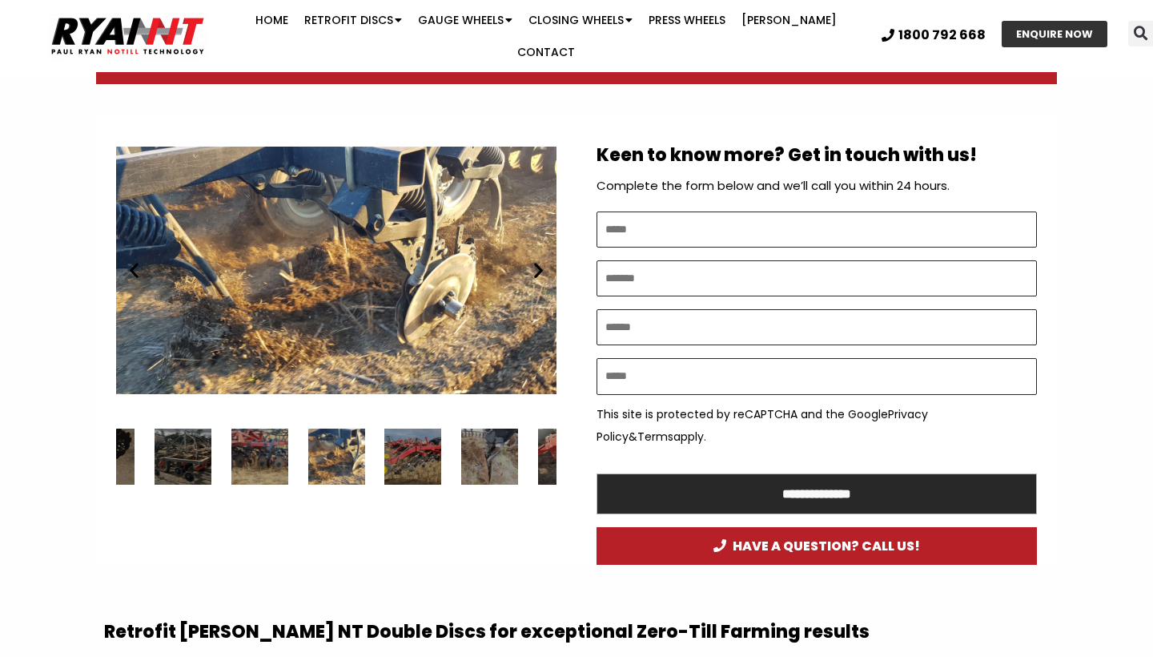
click at [534, 260] on icon "Next slide" at bounding box center [539, 270] width 20 height 20
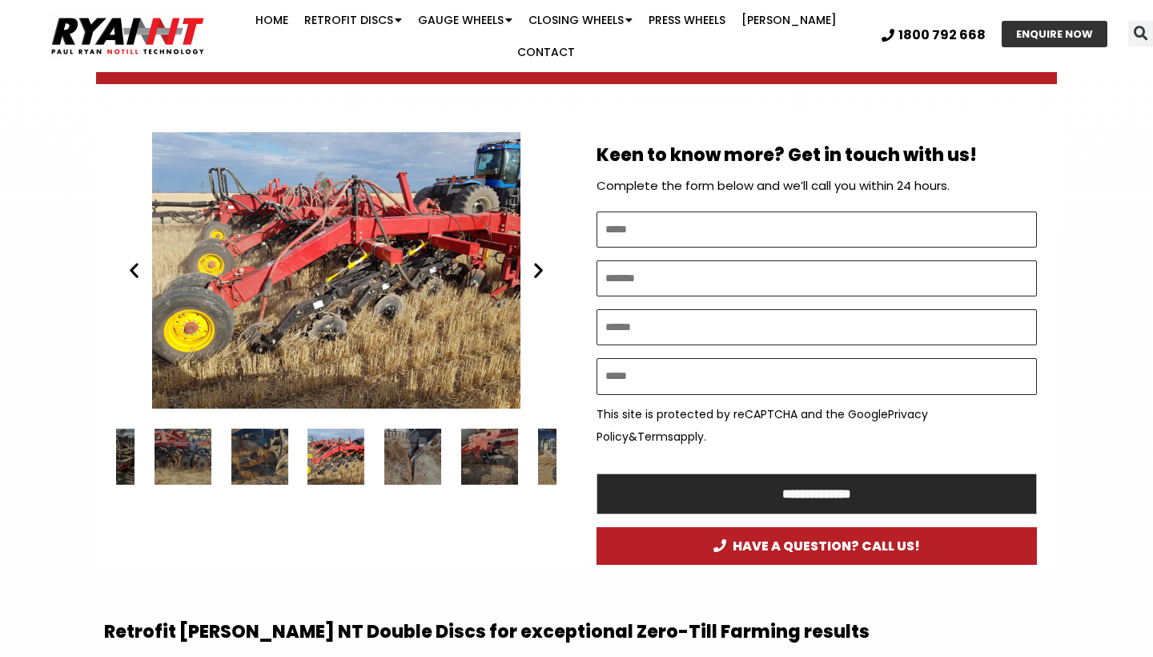
click at [534, 260] on icon "Next slide" at bounding box center [539, 270] width 20 height 20
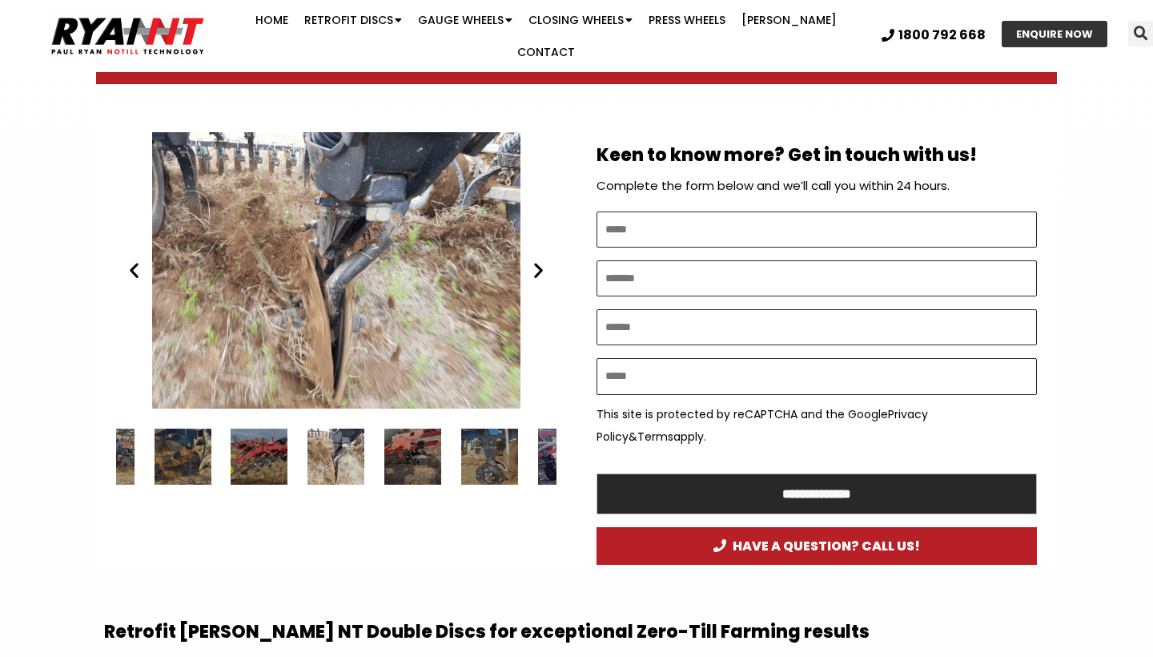
click at [534, 260] on icon "Next slide" at bounding box center [539, 270] width 20 height 20
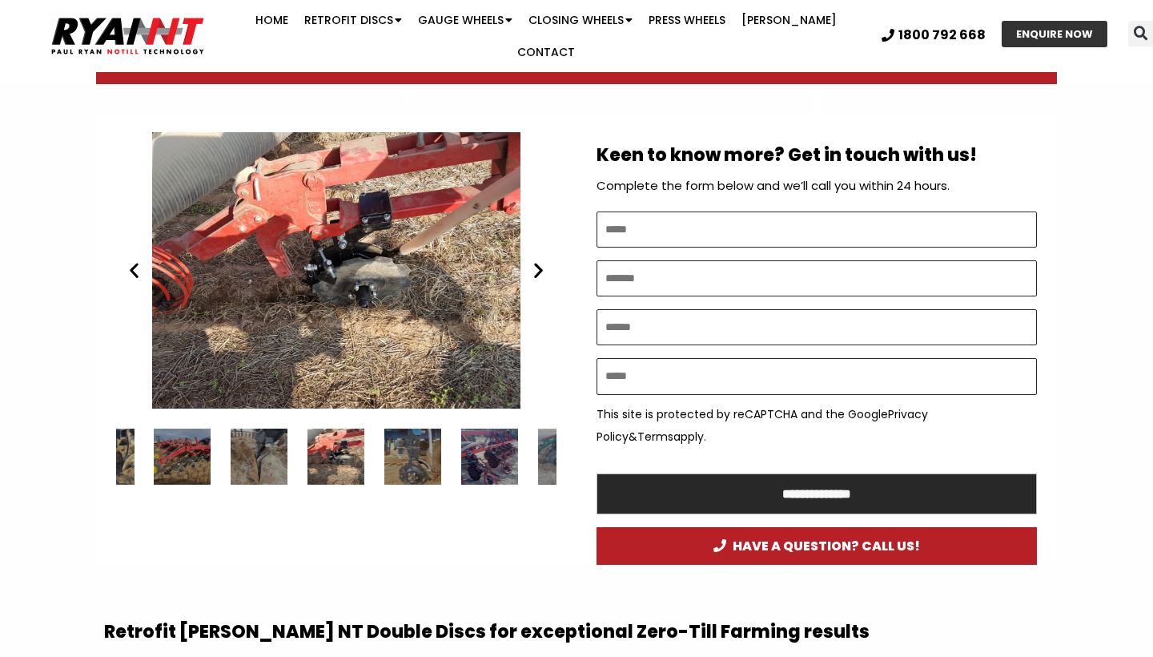
click at [534, 260] on icon "Next slide" at bounding box center [539, 270] width 20 height 20
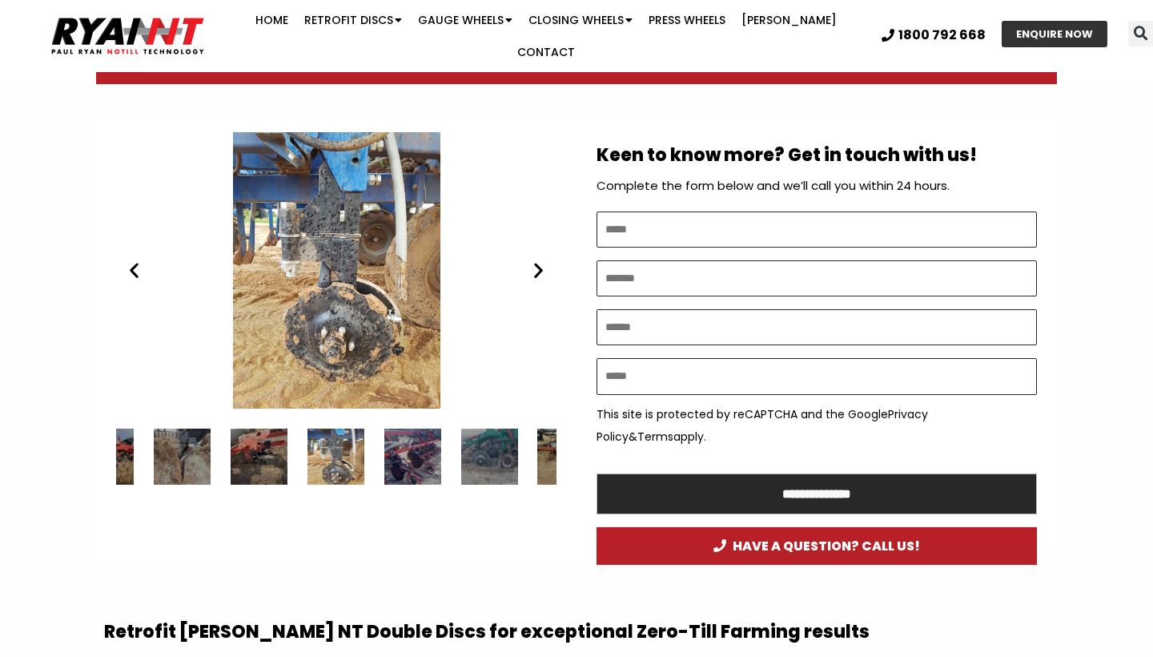
click at [534, 260] on icon "Next slide" at bounding box center [539, 270] width 20 height 20
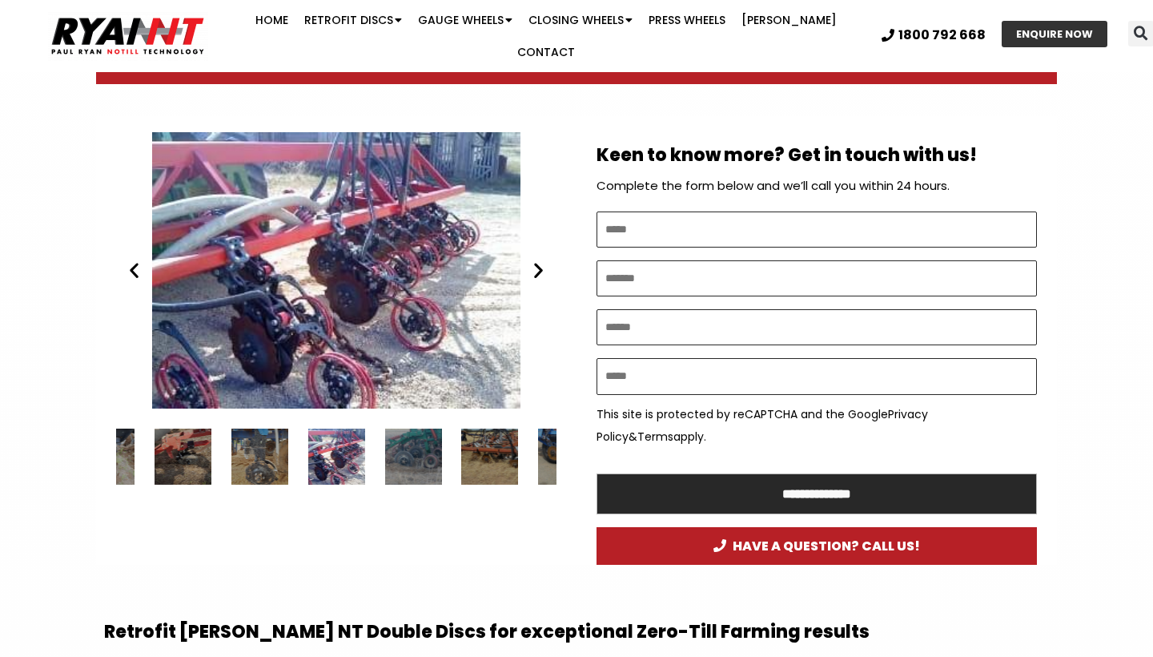
click at [534, 260] on icon "Next slide" at bounding box center [539, 270] width 20 height 20
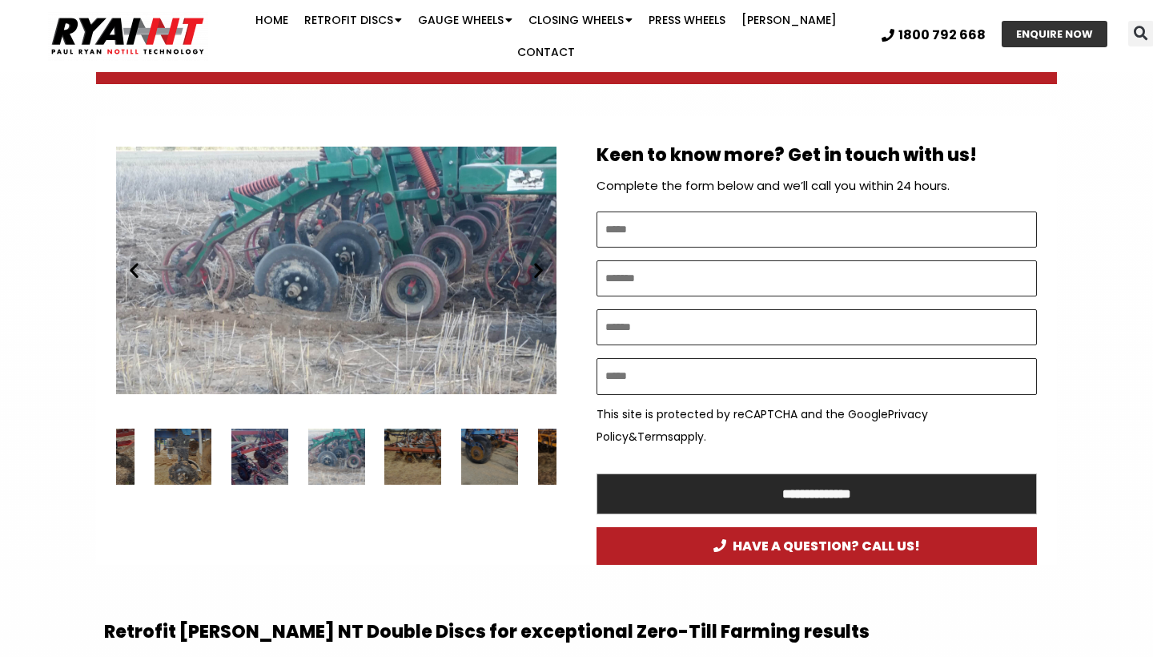
click at [534, 260] on icon "Next slide" at bounding box center [539, 270] width 20 height 20
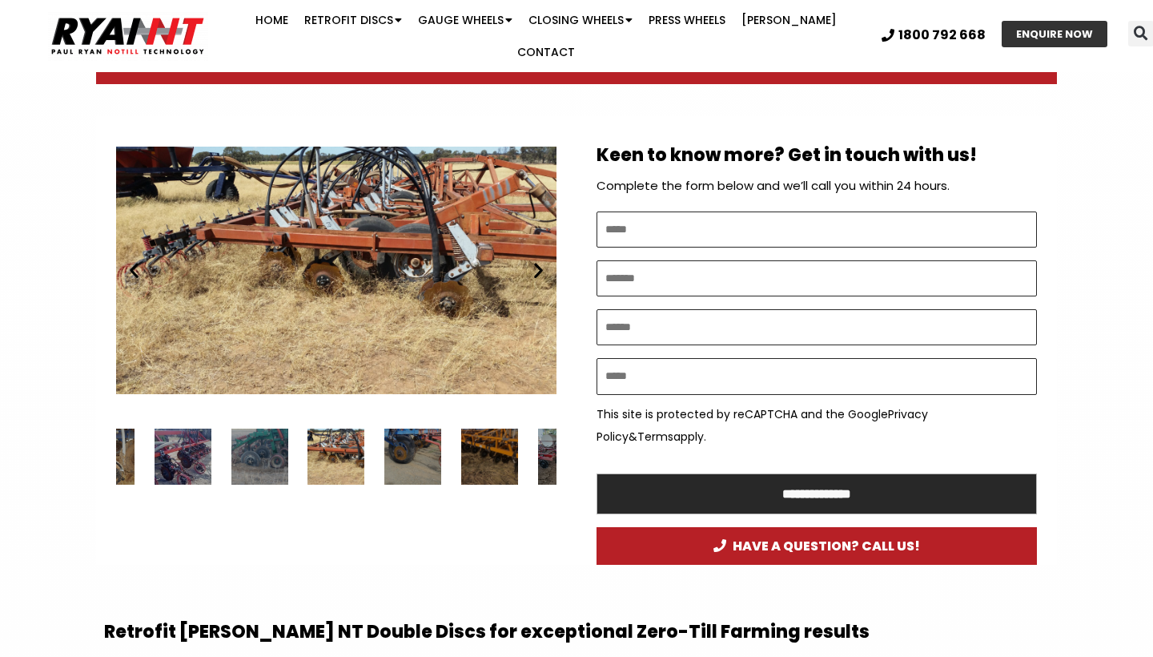
click at [534, 260] on icon "Next slide" at bounding box center [539, 270] width 20 height 20
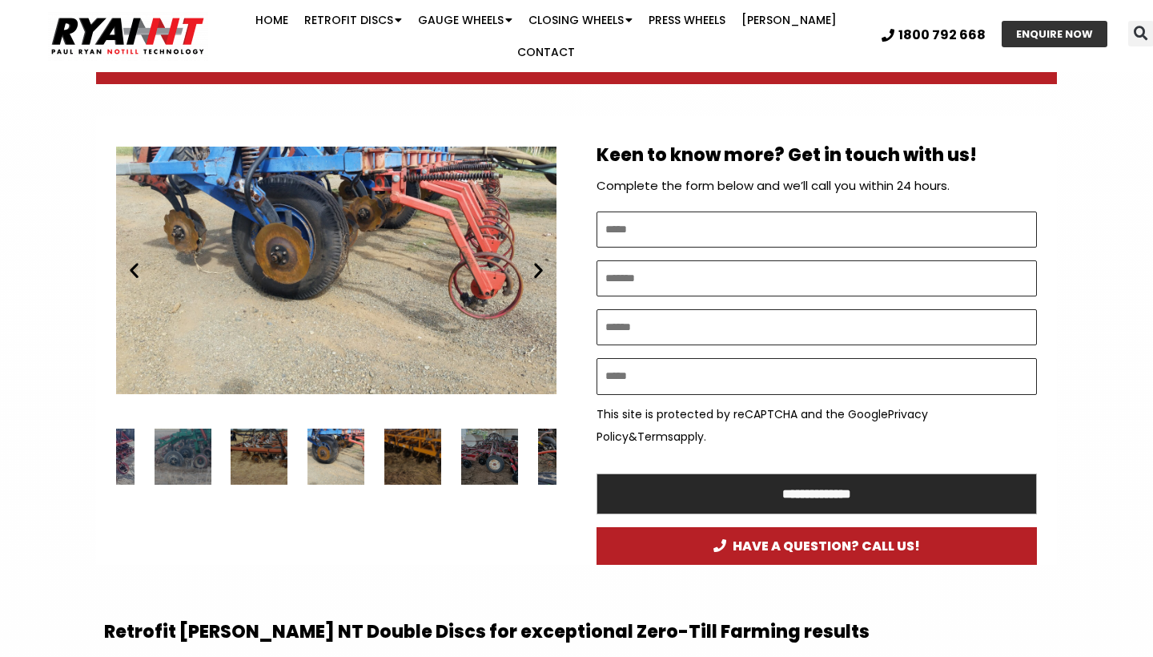
click at [534, 260] on icon "Next slide" at bounding box center [539, 270] width 20 height 20
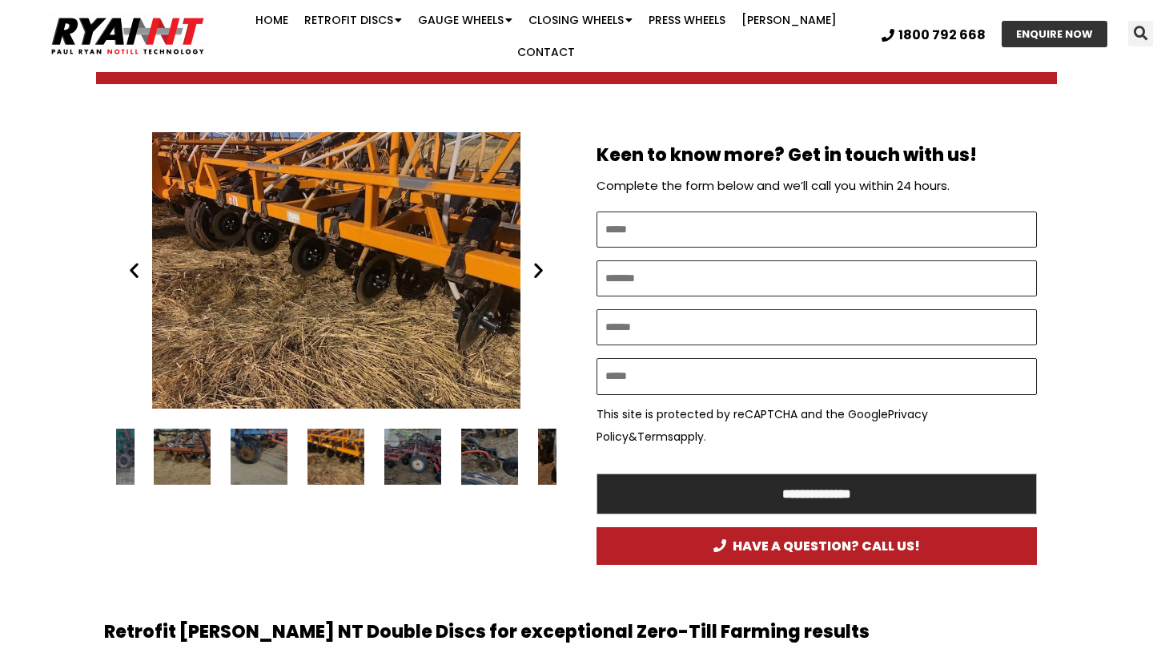
click at [534, 260] on icon "Next slide" at bounding box center [539, 270] width 20 height 20
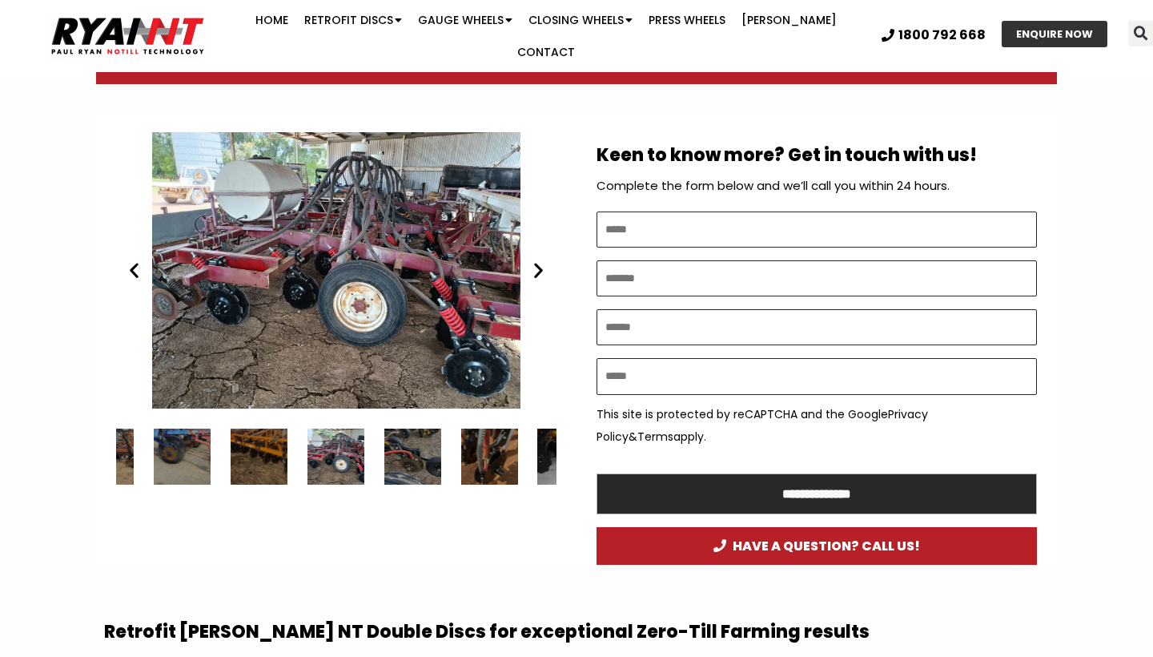
click at [534, 260] on icon "Next slide" at bounding box center [539, 270] width 20 height 20
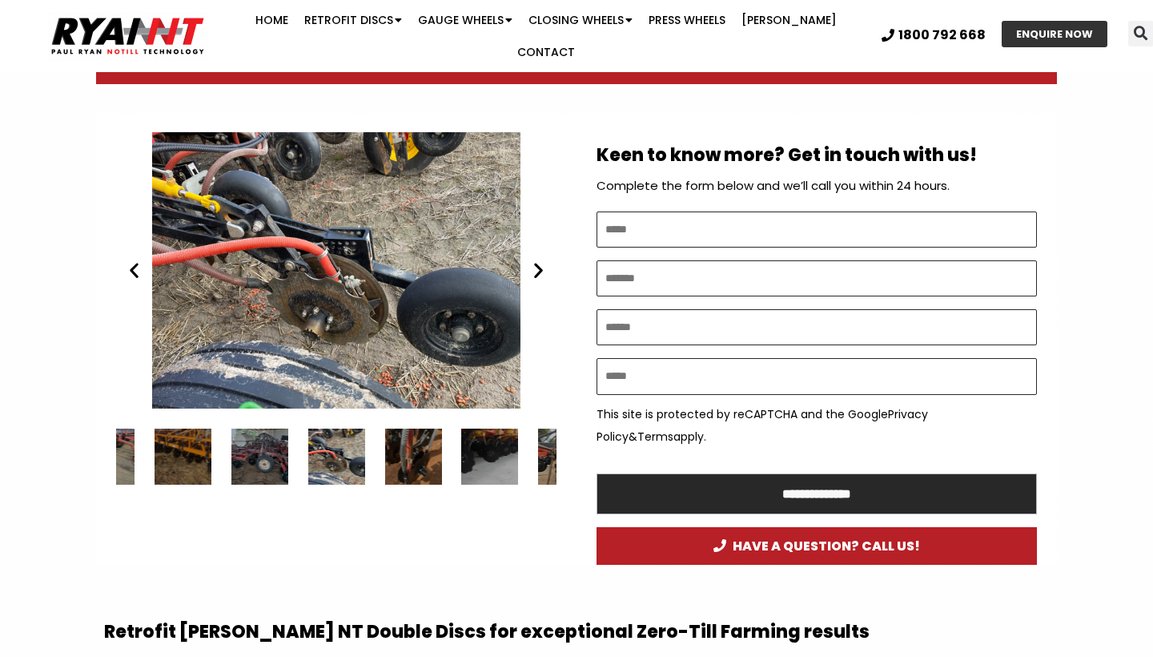
click at [534, 260] on icon "Next slide" at bounding box center [539, 270] width 20 height 20
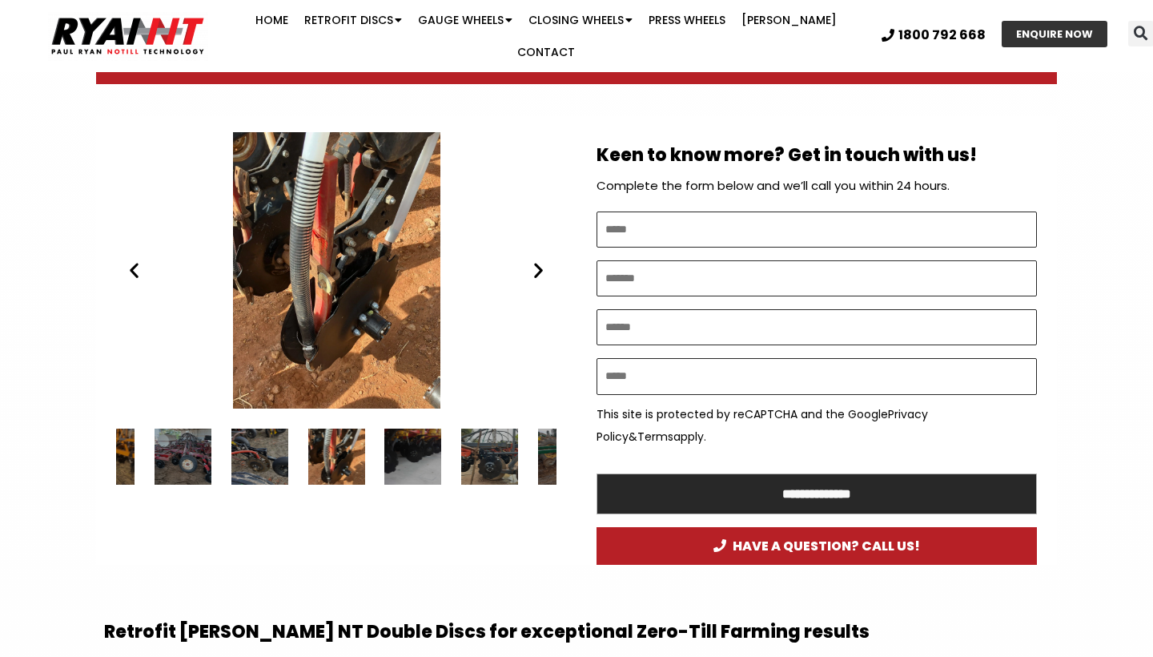
click at [534, 260] on icon "Next slide" at bounding box center [539, 270] width 20 height 20
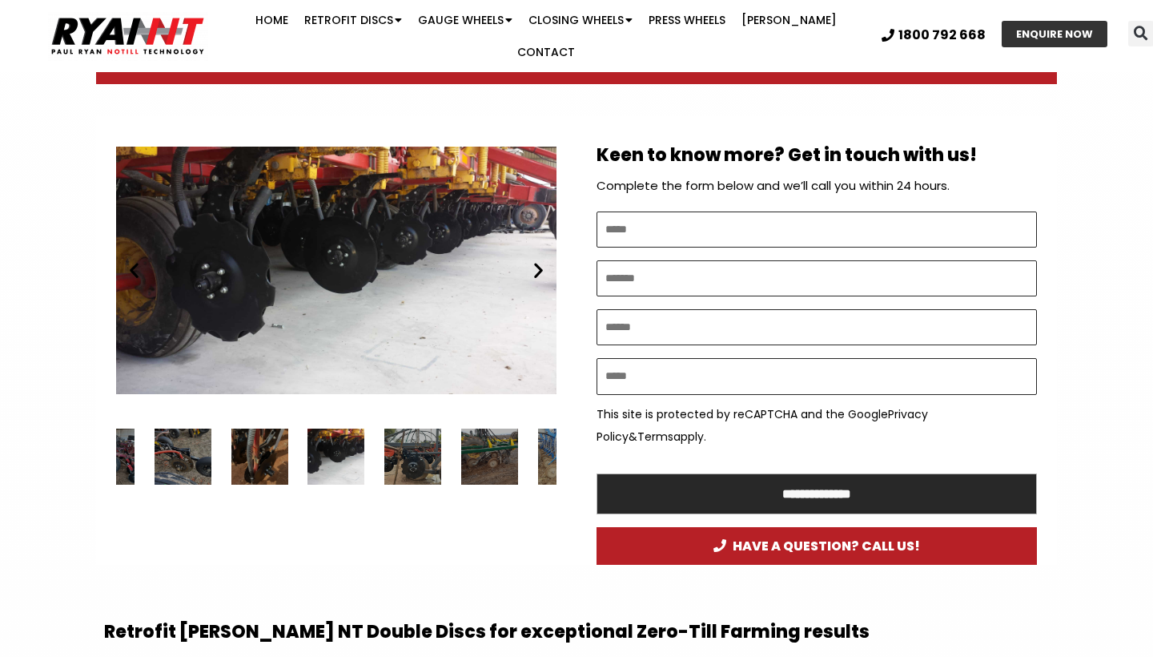
click at [534, 260] on icon "Next slide" at bounding box center [539, 270] width 20 height 20
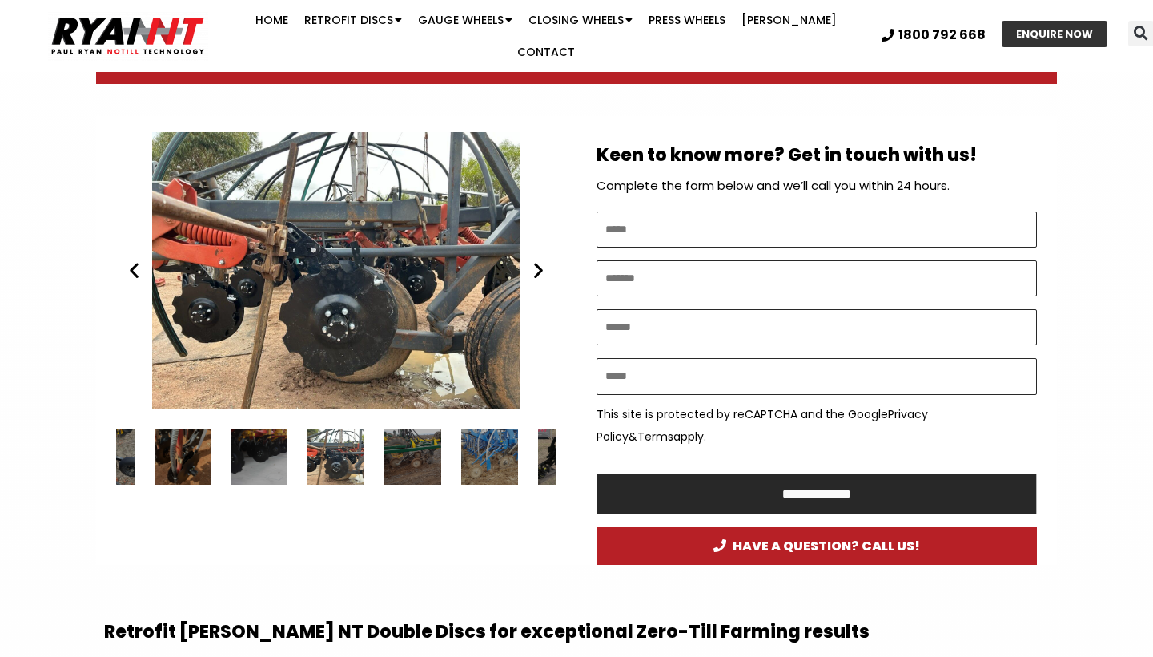
click at [534, 260] on icon "Next slide" at bounding box center [539, 270] width 20 height 20
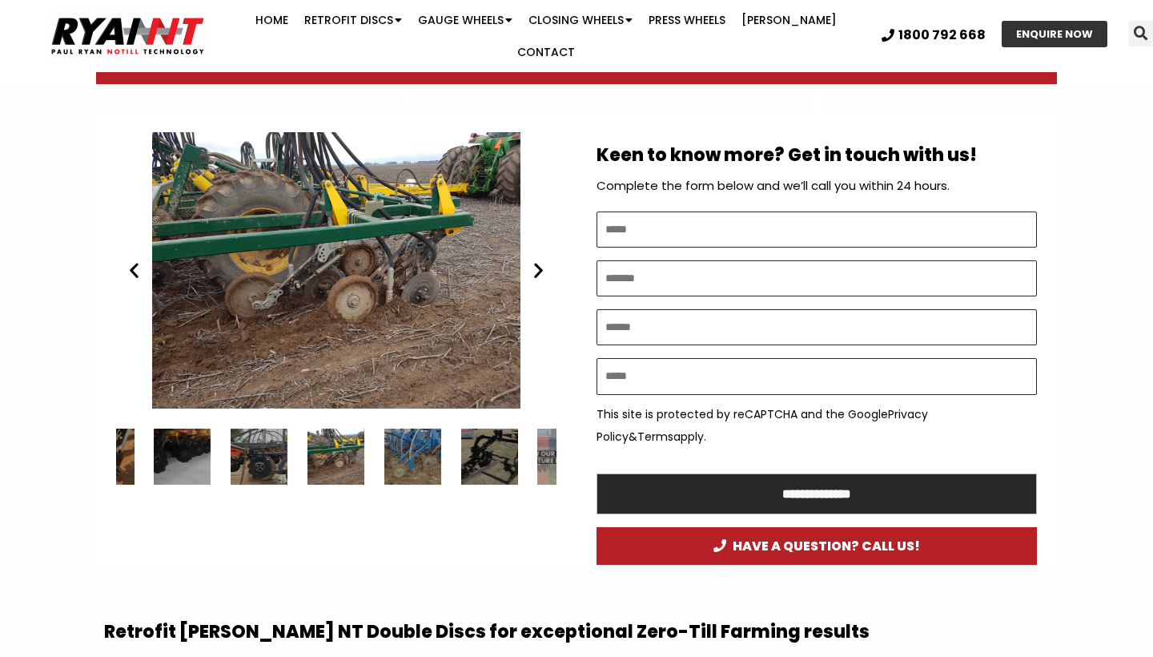
click at [537, 260] on icon "Next slide" at bounding box center [539, 270] width 20 height 20
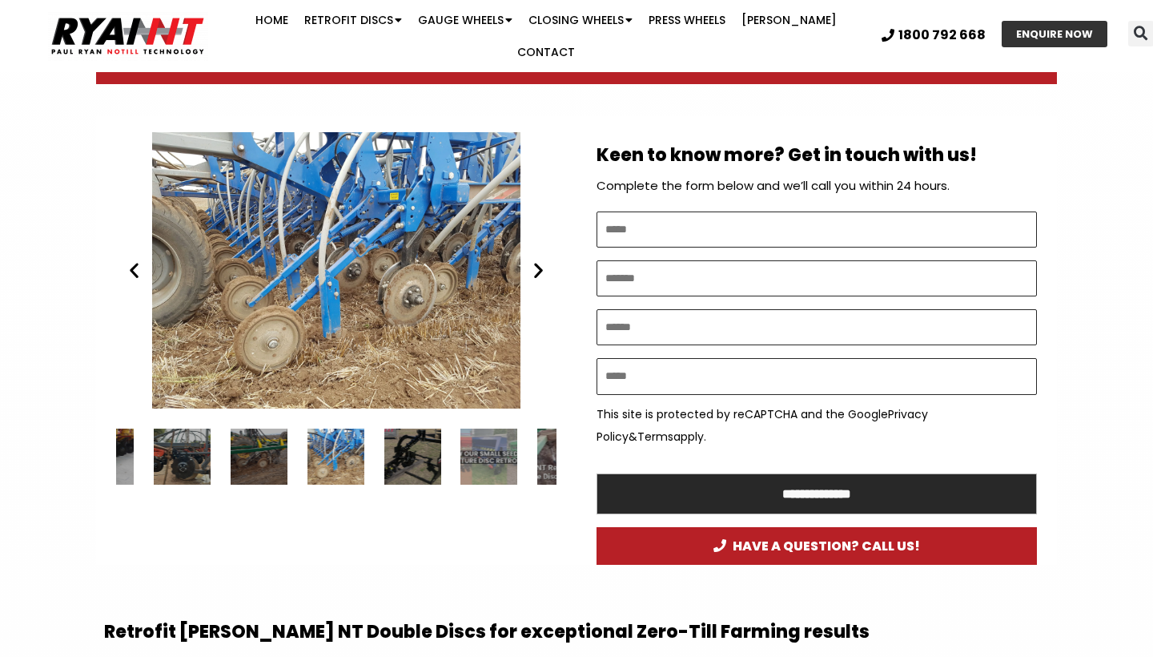
click at [537, 260] on icon "Next slide" at bounding box center [539, 270] width 20 height 20
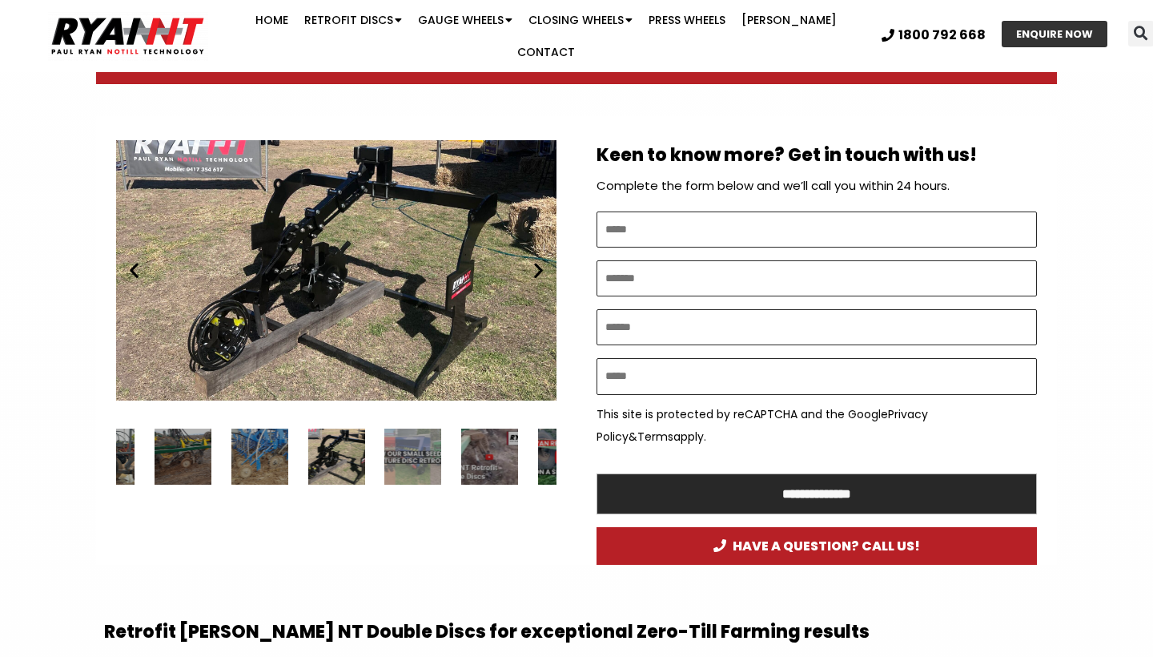
click at [537, 260] on icon "Next slide" at bounding box center [539, 270] width 20 height 20
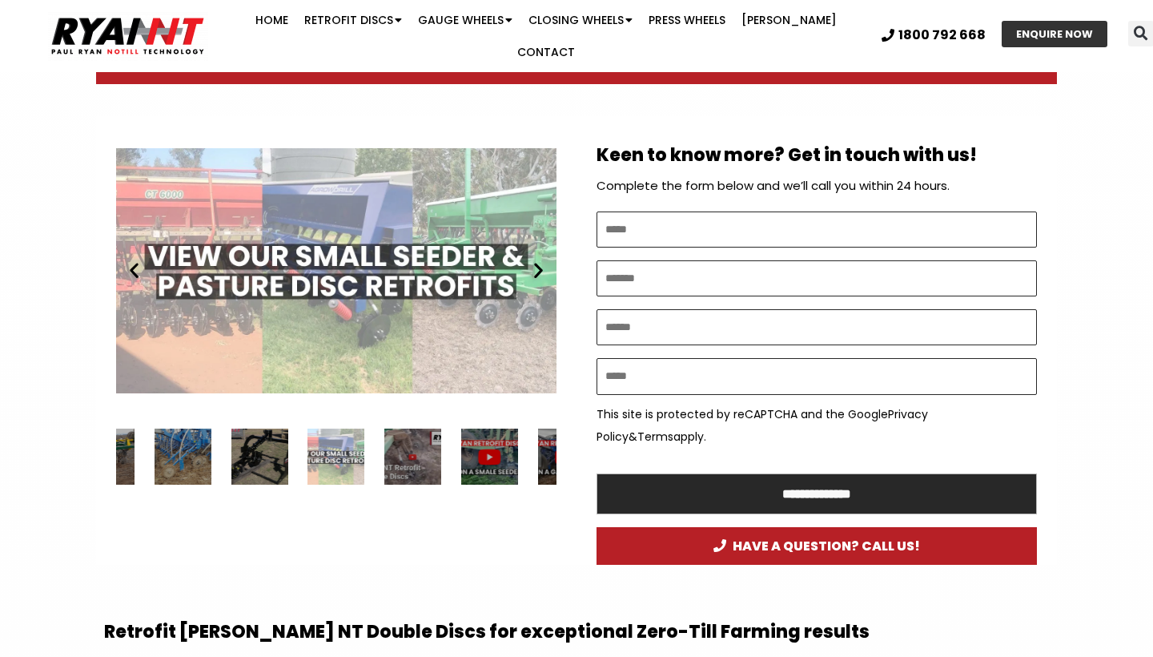
click at [537, 260] on icon "Next slide" at bounding box center [539, 270] width 20 height 20
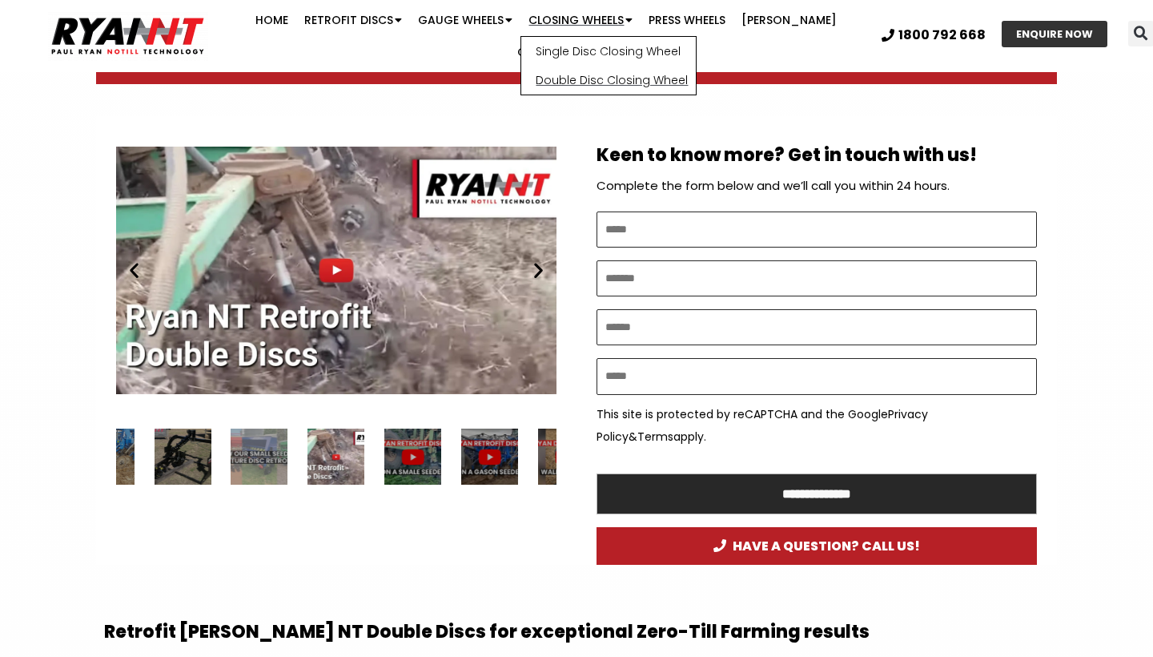
click at [588, 87] on link "Double Disc Closing Wheel" at bounding box center [608, 80] width 175 height 29
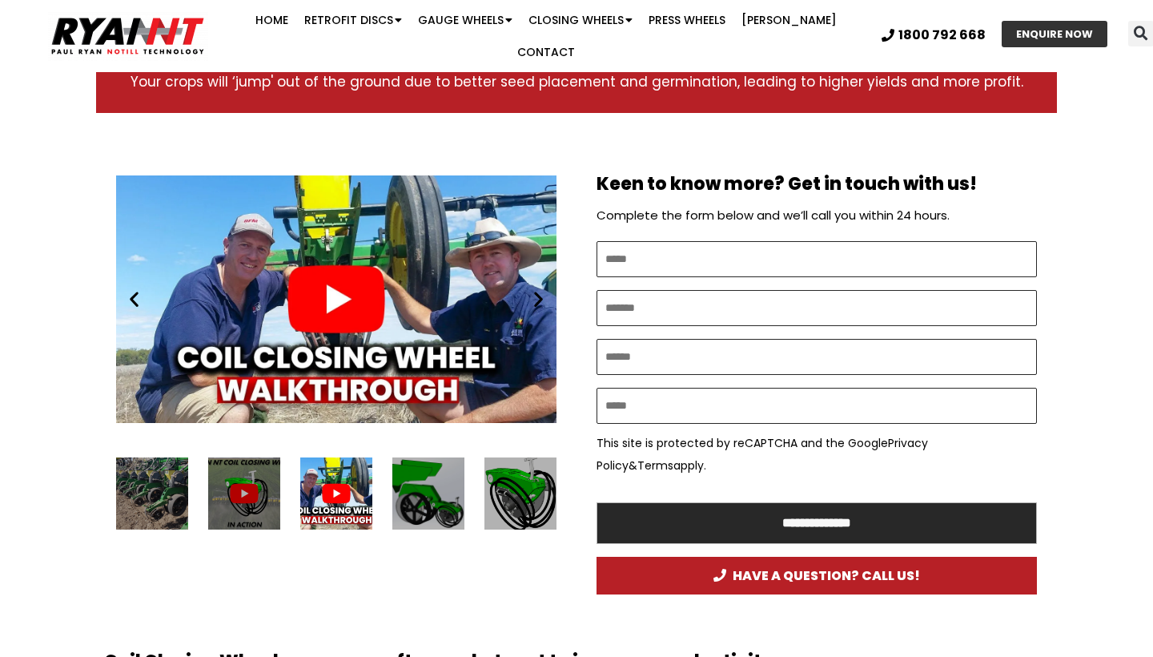
scroll to position [823, 0]
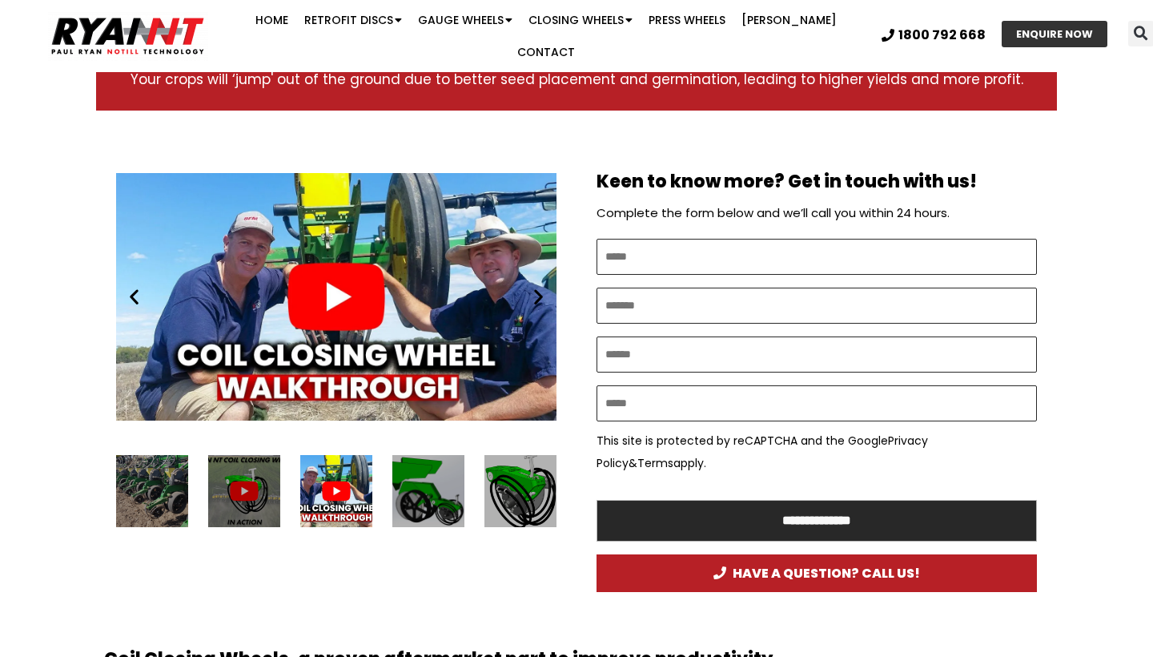
click at [539, 287] on icon "Next slide" at bounding box center [539, 297] width 20 height 20
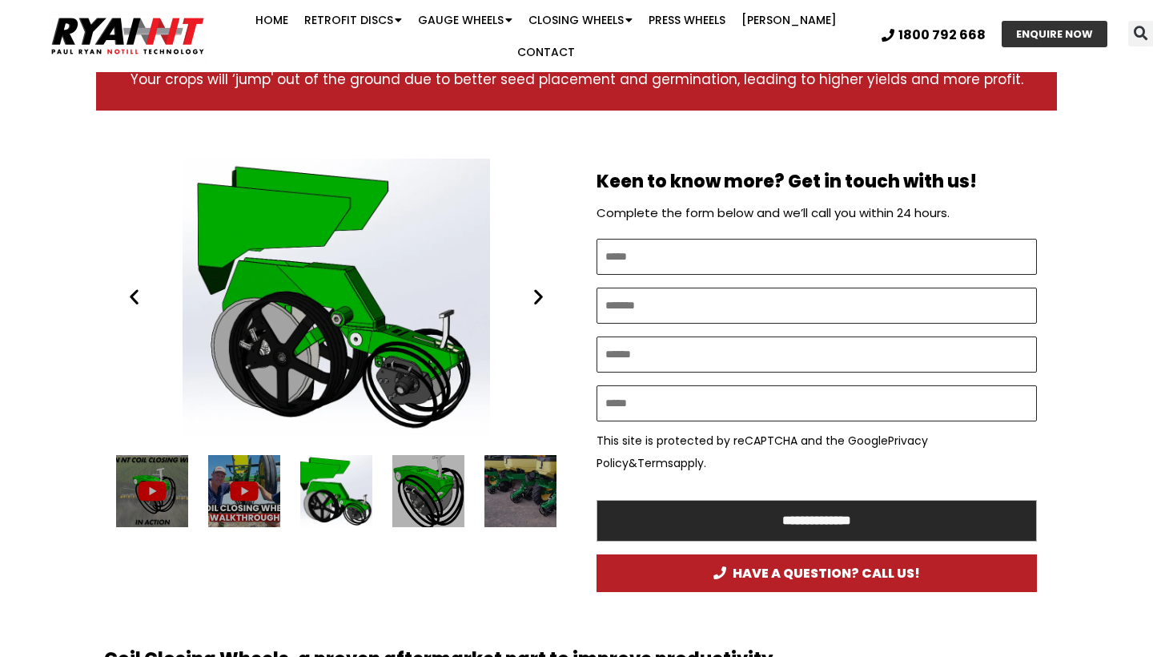
click at [539, 287] on icon "Next slide" at bounding box center [539, 297] width 20 height 20
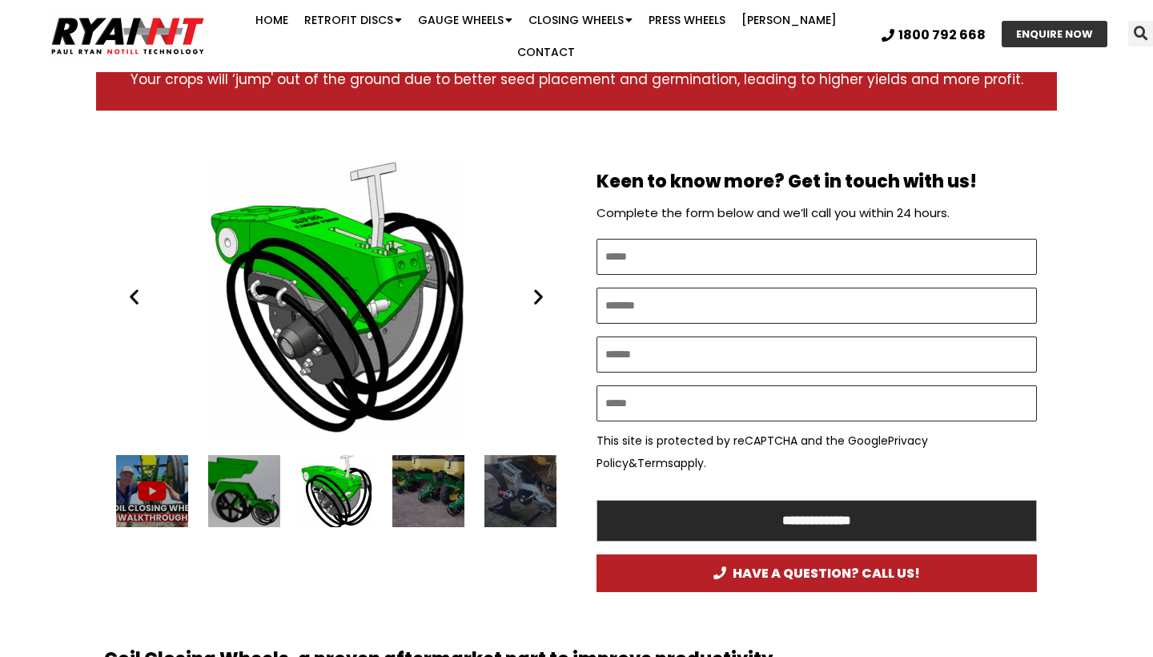
click at [539, 287] on icon "Next slide" at bounding box center [539, 297] width 20 height 20
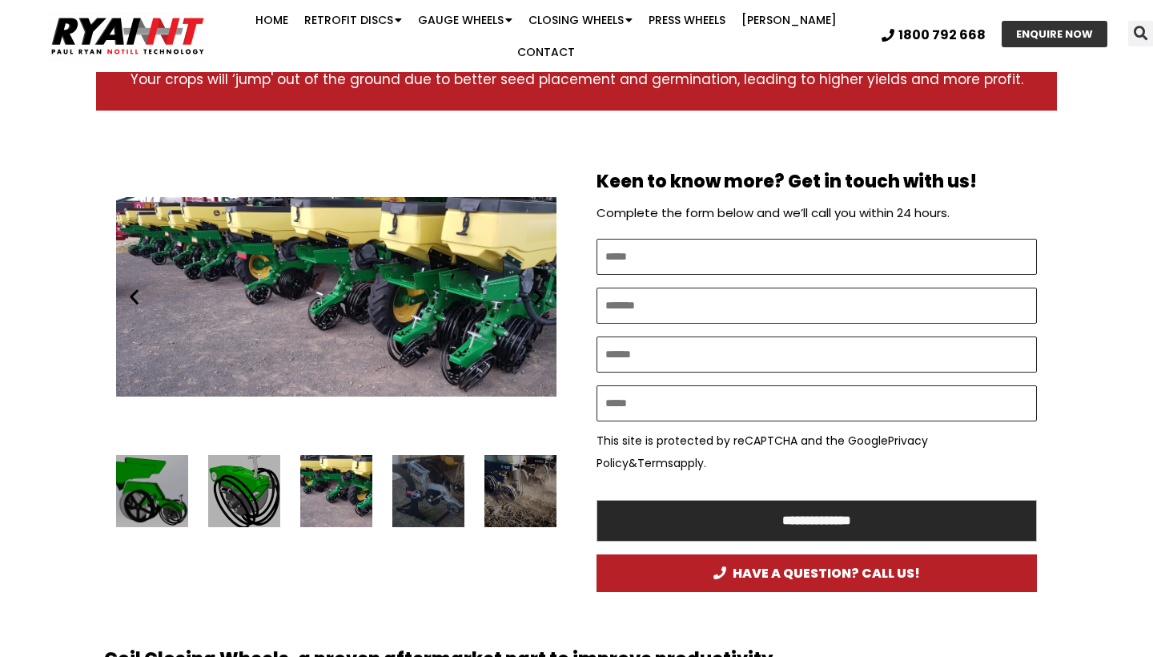
click at [539, 287] on icon "Next slide" at bounding box center [539, 297] width 20 height 20
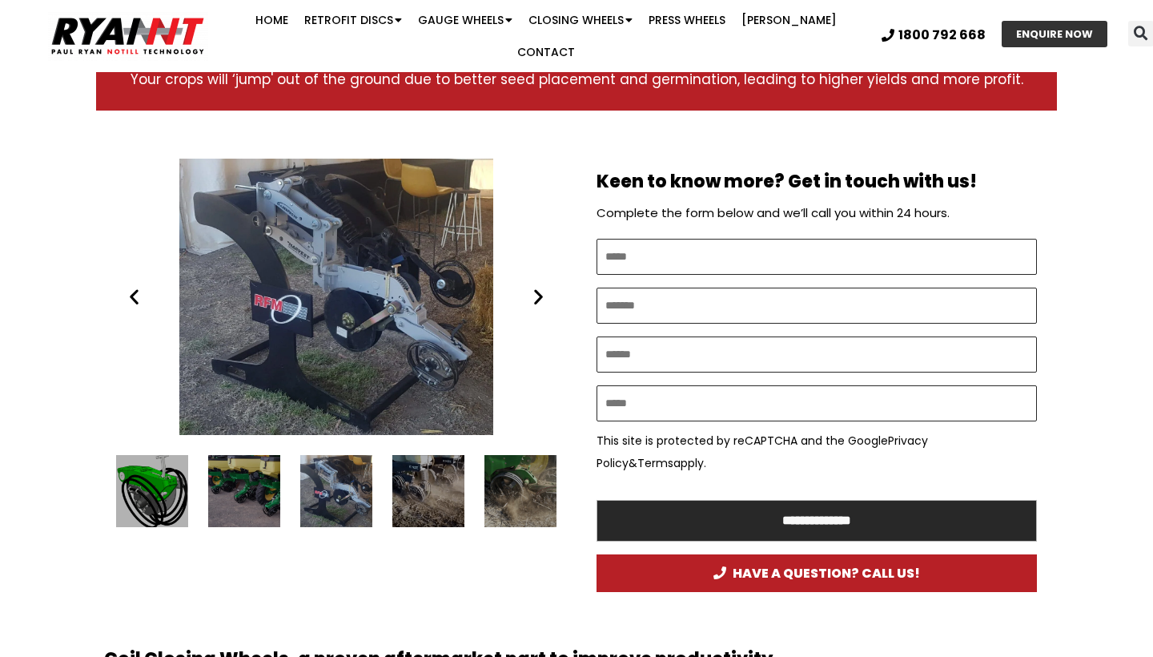
click at [539, 287] on icon "Next slide" at bounding box center [539, 297] width 20 height 20
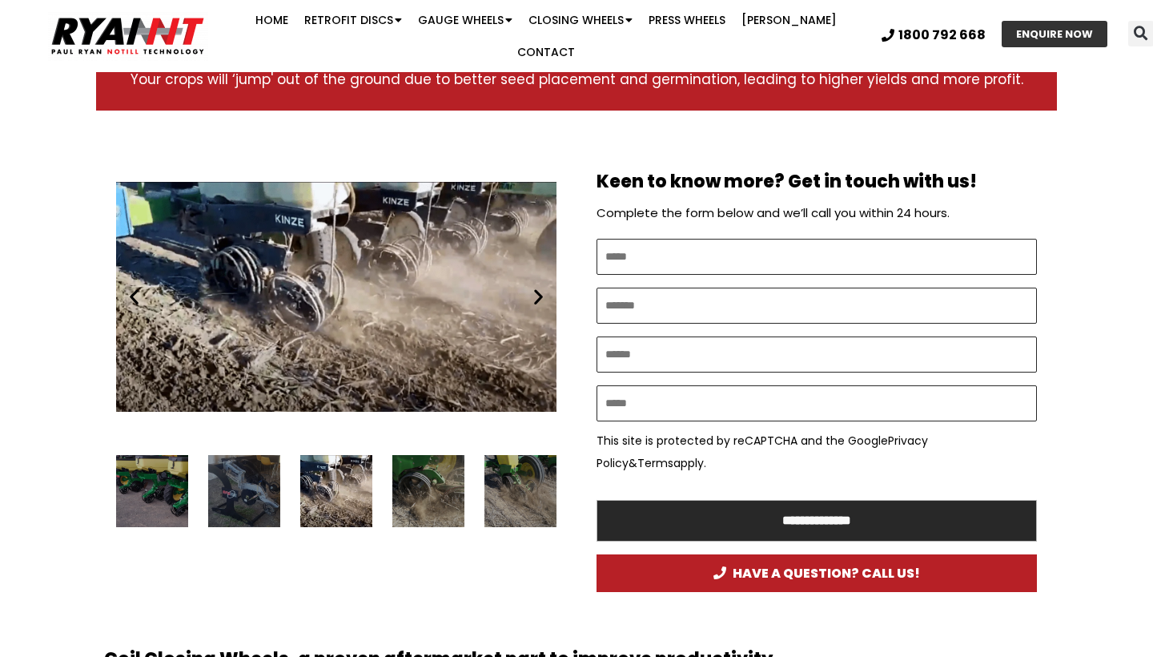
click at [539, 287] on icon "Next slide" at bounding box center [539, 297] width 20 height 20
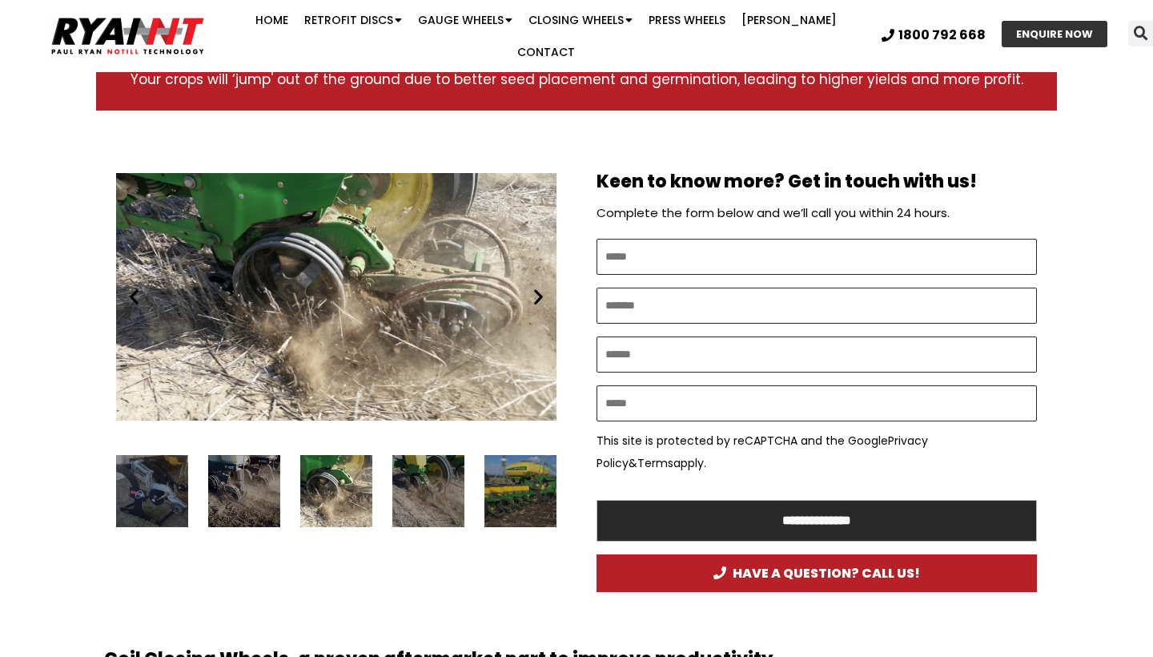
click at [539, 287] on icon "Next slide" at bounding box center [539, 297] width 20 height 20
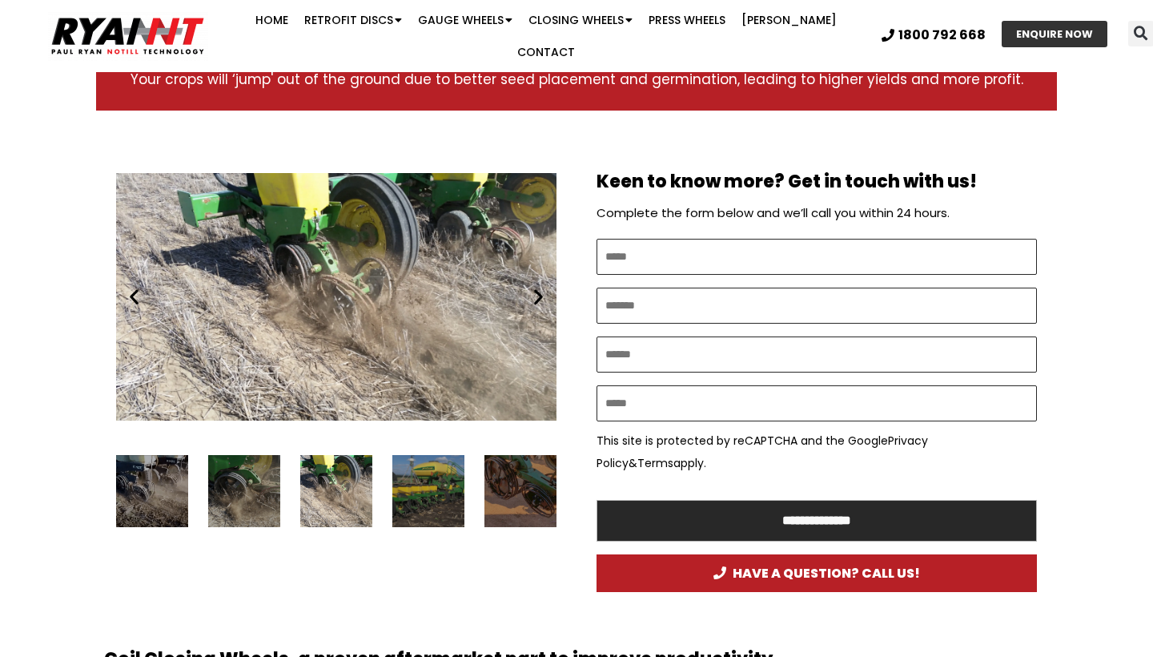
click at [539, 287] on icon "Next slide" at bounding box center [539, 297] width 20 height 20
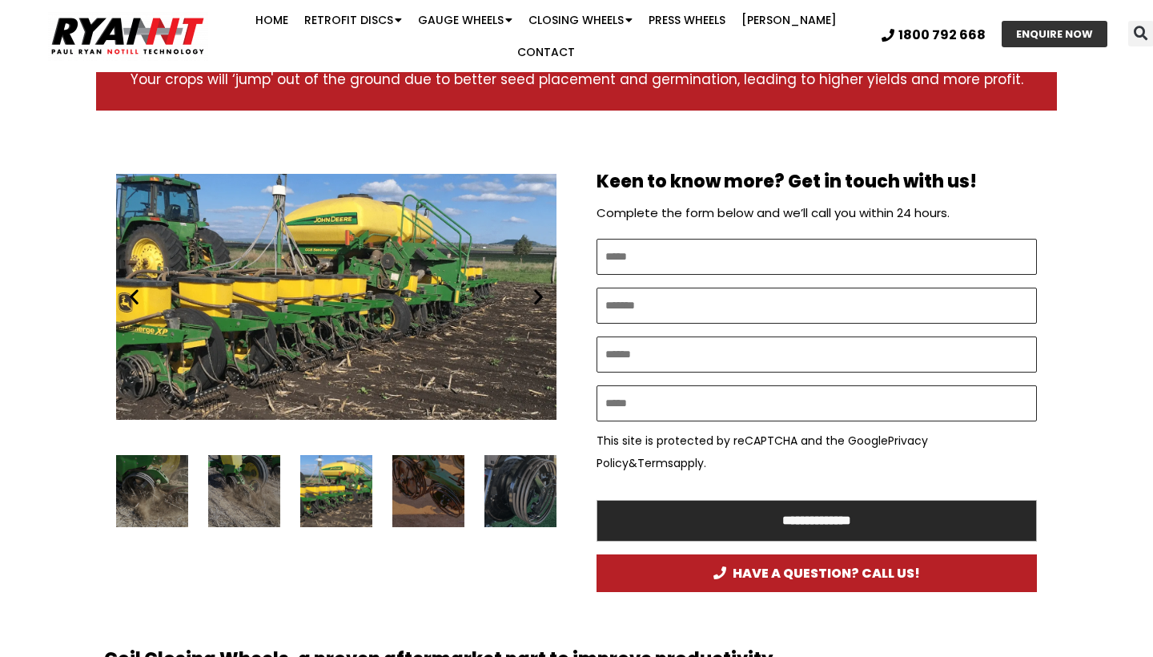
click at [539, 287] on icon "Next slide" at bounding box center [539, 297] width 20 height 20
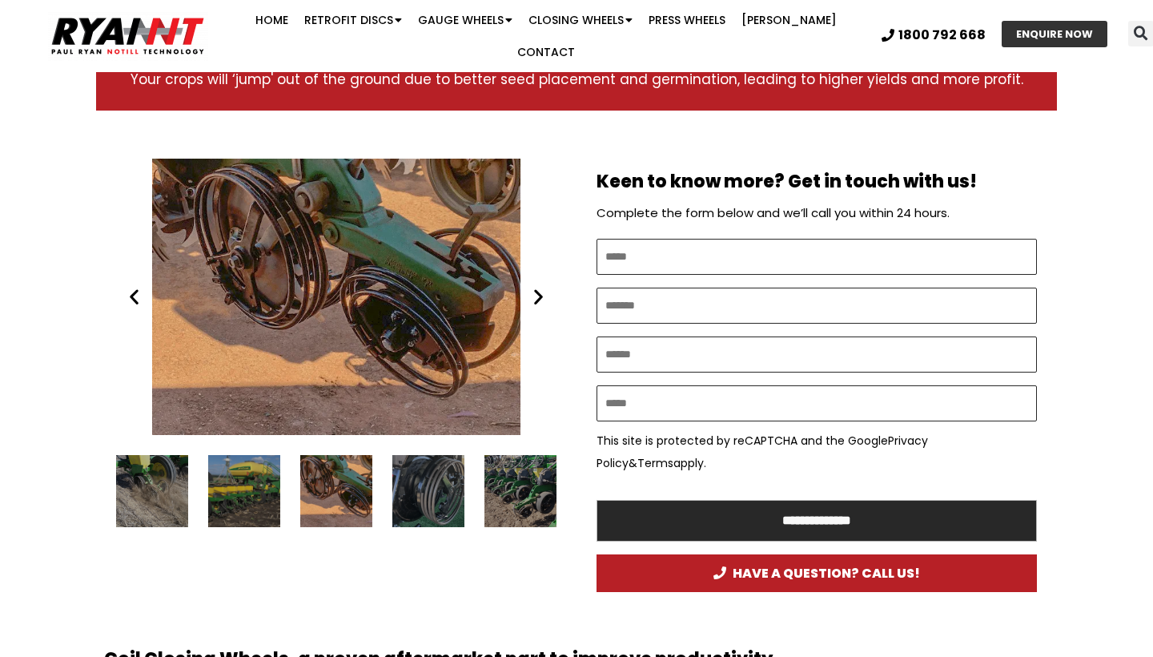
click at [538, 287] on icon "Next slide" at bounding box center [539, 297] width 20 height 20
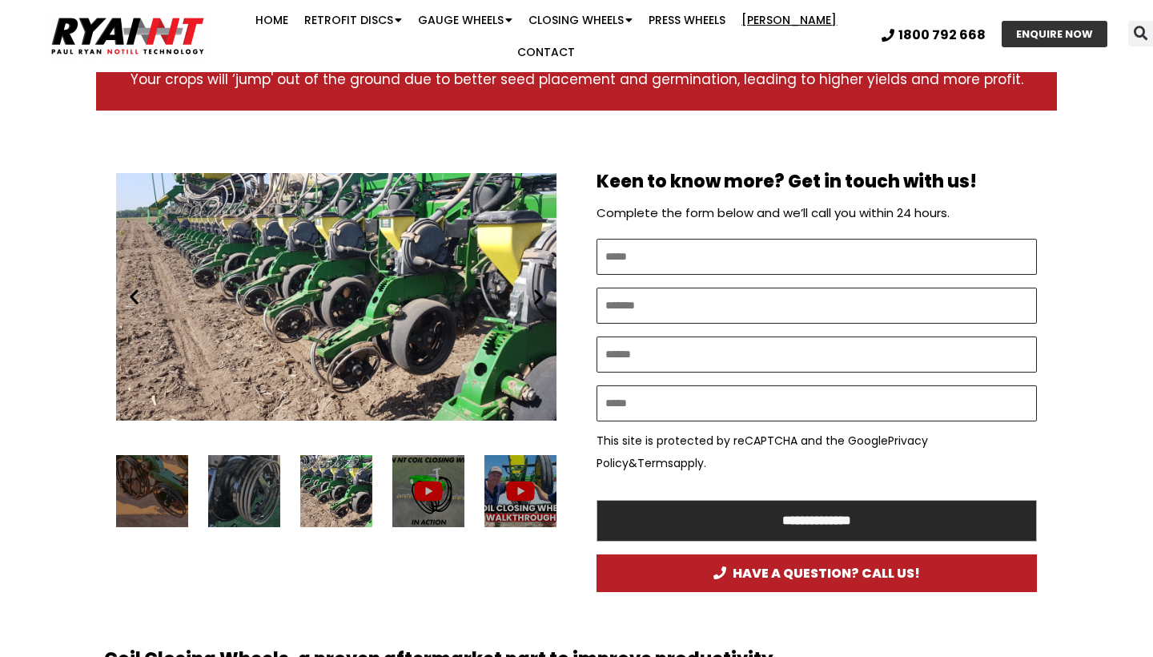
click at [738, 25] on link "[PERSON_NAME]" at bounding box center [789, 20] width 111 height 32
